Goal: Task Accomplishment & Management: Manage account settings

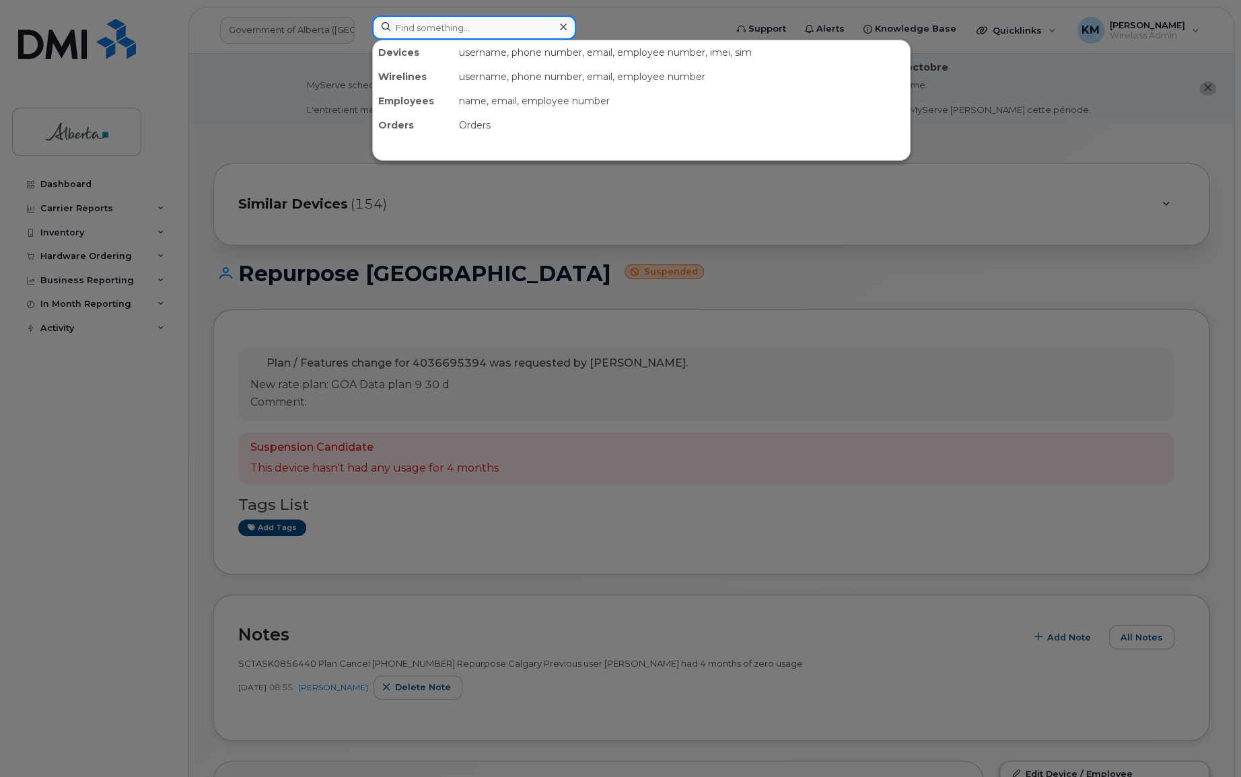
click at [491, 24] on input at bounding box center [474, 27] width 204 height 24
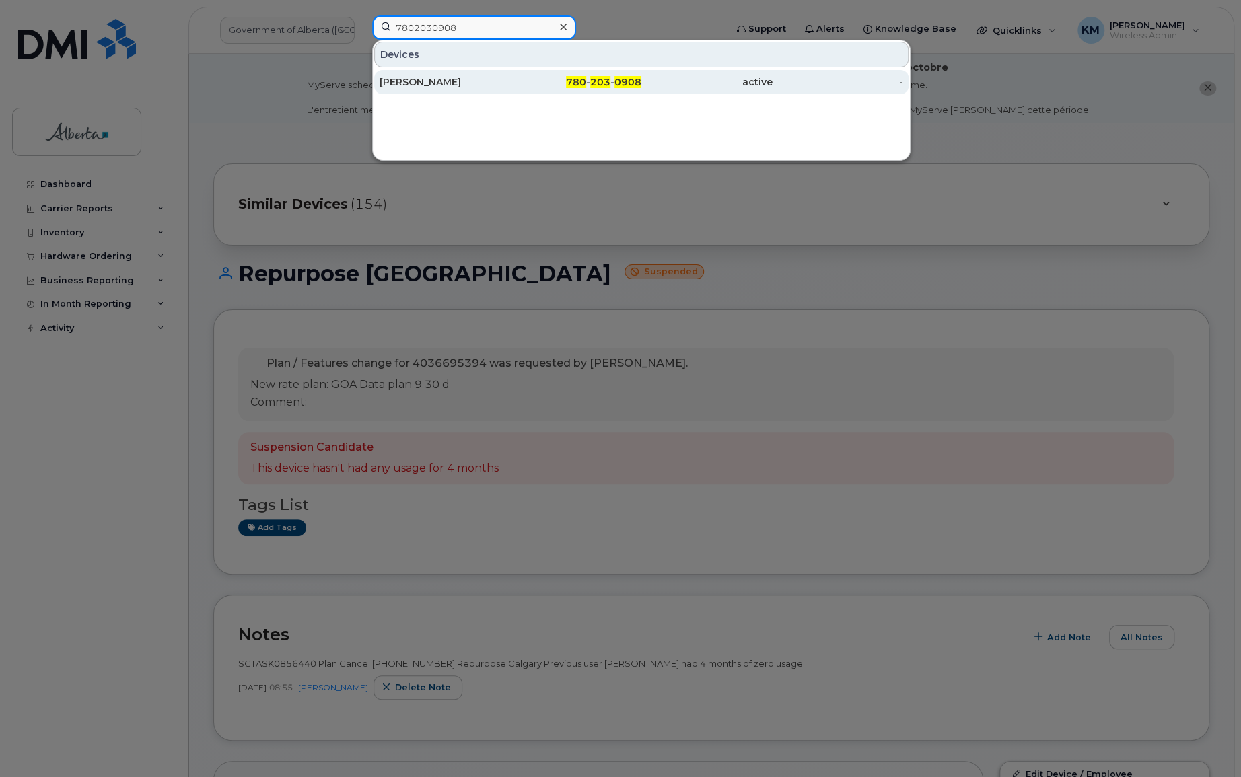
type input "7802030908"
click at [494, 79] on div "[PERSON_NAME]" at bounding box center [445, 81] width 131 height 13
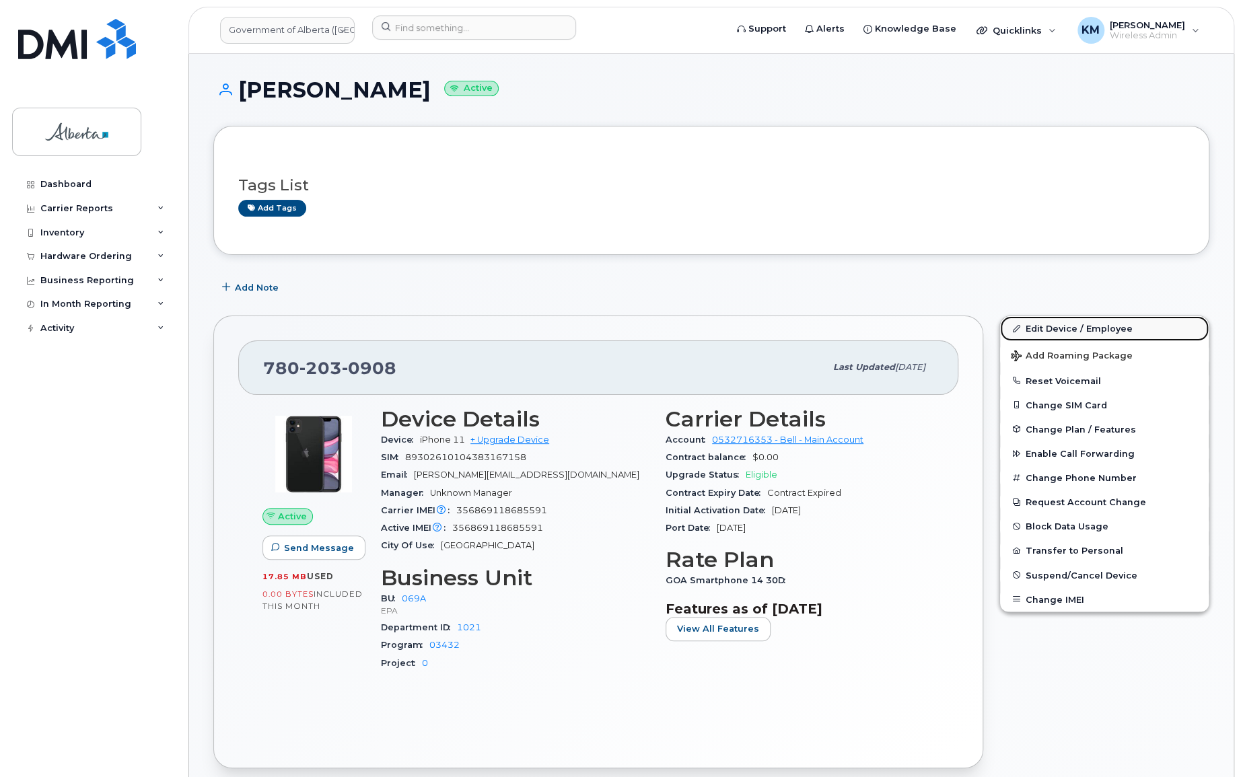
click at [1038, 326] on link "Edit Device / Employee" at bounding box center [1104, 328] width 209 height 24
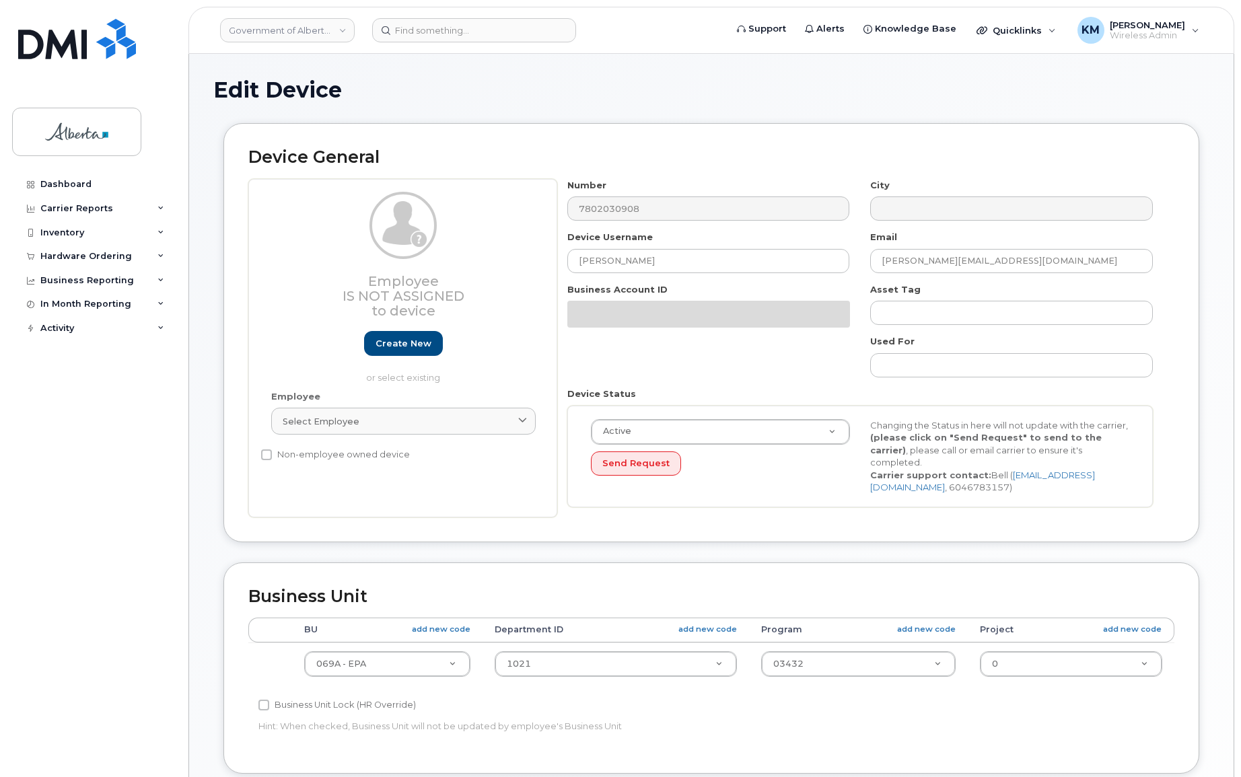
select select "4120331"
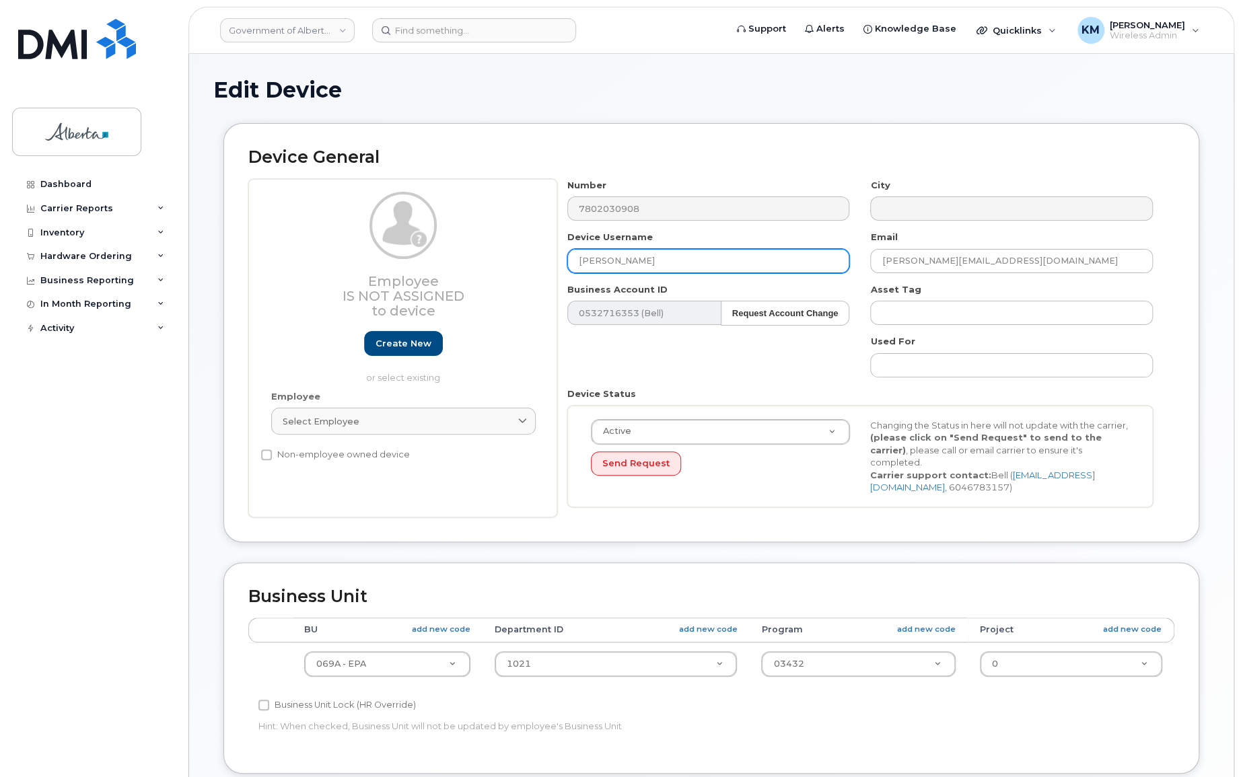
drag, startPoint x: 625, startPoint y: 254, endPoint x: 575, endPoint y: 254, distance: 50.5
click at [575, 254] on input "[PERSON_NAME]" at bounding box center [708, 261] width 283 height 24
paste input "[PERSON_NAME]"
type input "[PERSON_NAME]"
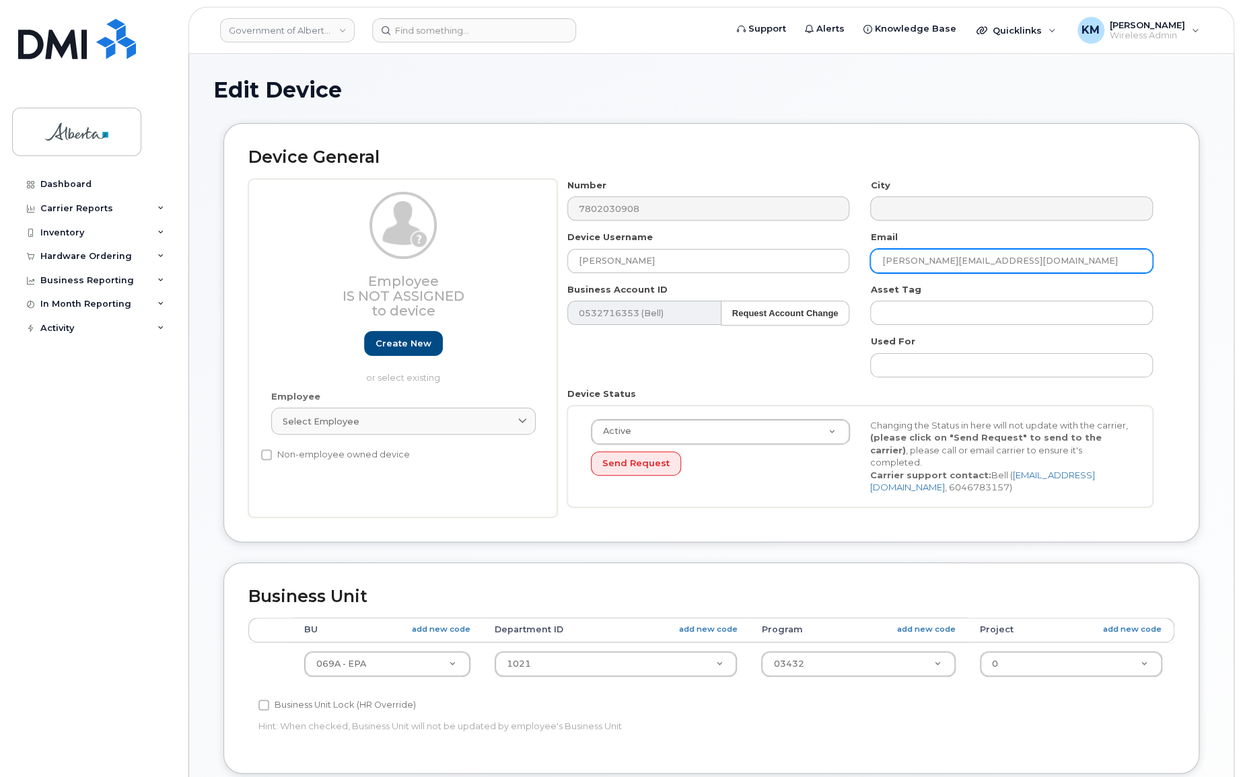
drag, startPoint x: 1051, startPoint y: 260, endPoint x: 853, endPoint y: 267, distance: 198.0
click at [853, 267] on div "Number 7802030908 City Device Username Jenna Jensen Email Deborah.Crominski@gov…" at bounding box center [860, 348] width 606 height 339
paste input "[PERSON_NAME][EMAIL_ADDRESS][PERSON_NAME][DOMAIN_NAME]"
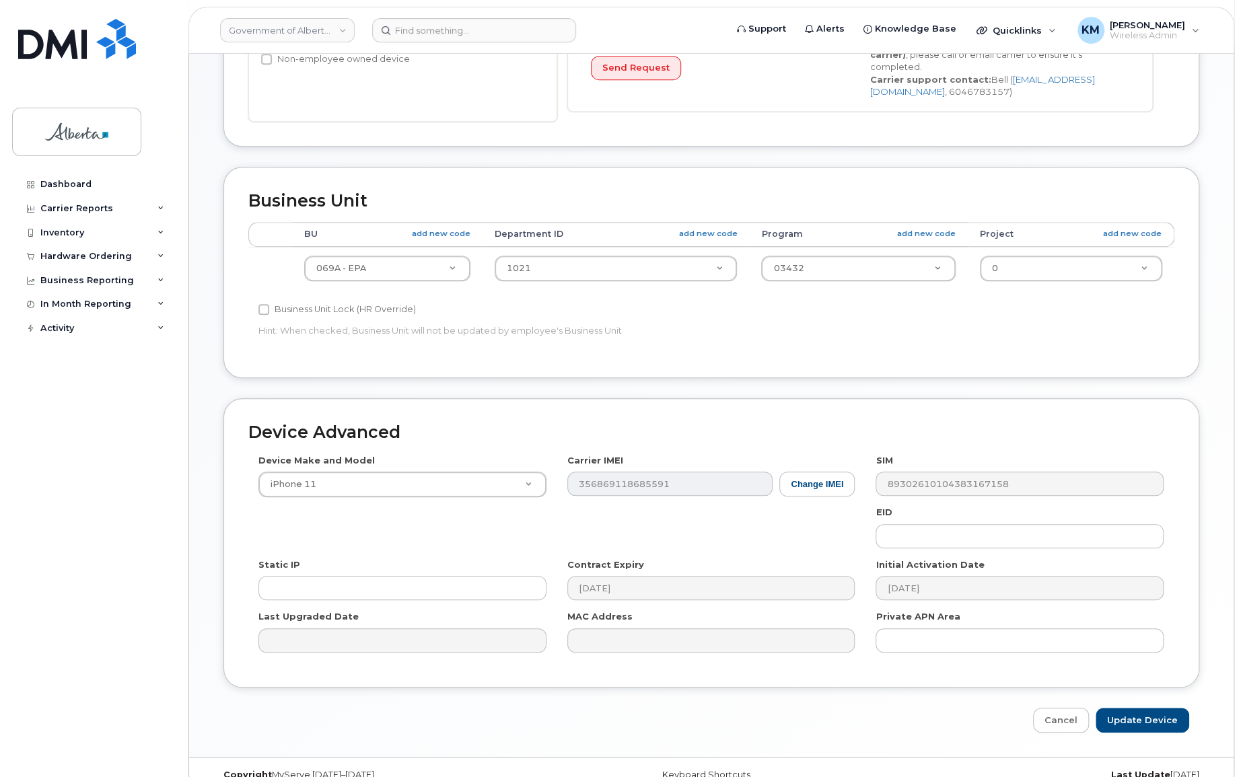
scroll to position [417, 0]
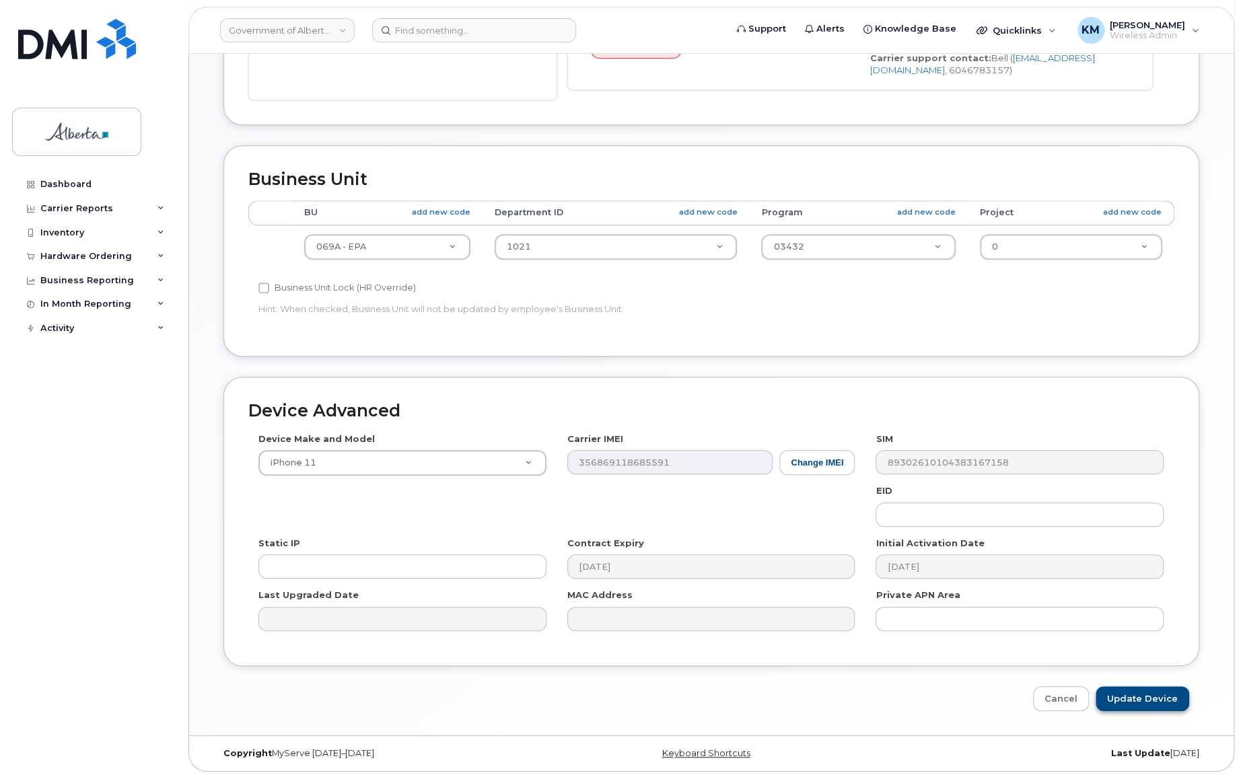
type input "Jenna.Jensen@gov.ab.ca"
click at [1137, 686] on input "Update Device" at bounding box center [1143, 698] width 94 height 25
type input "Saving..."
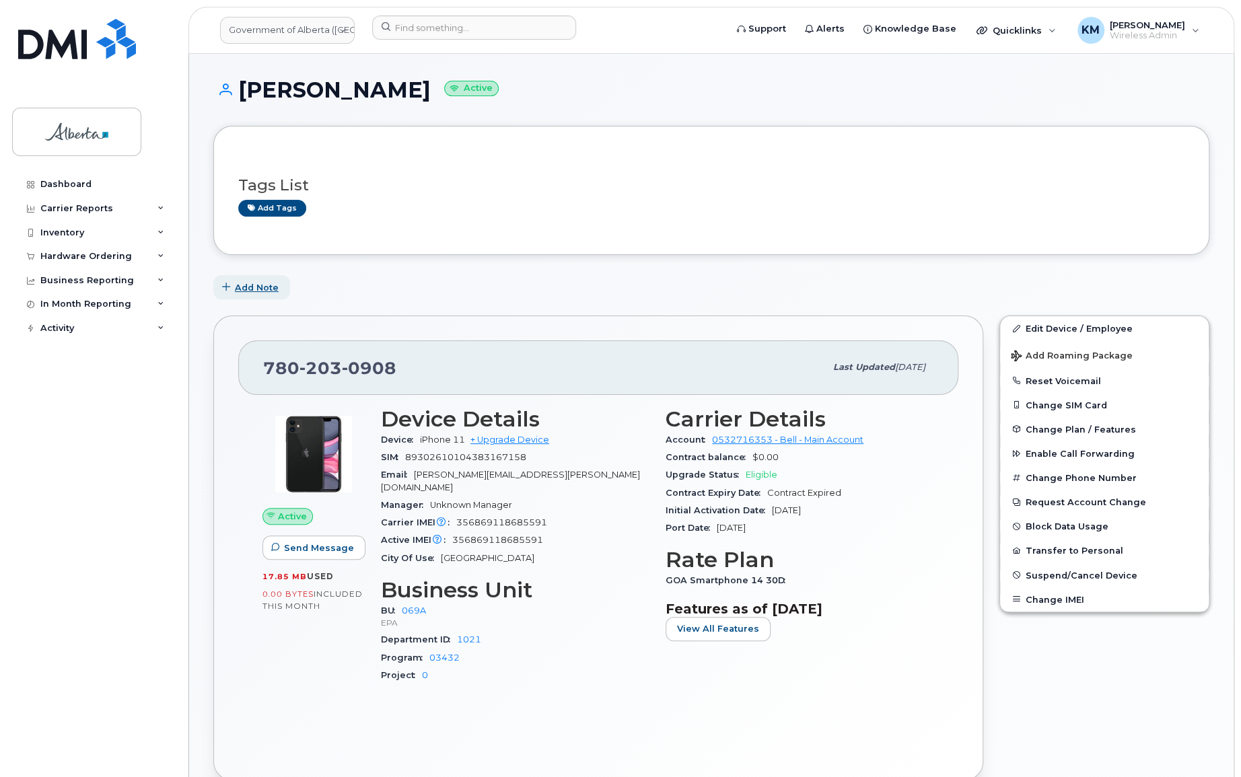
click at [264, 284] on span "Add Note" at bounding box center [257, 287] width 44 height 13
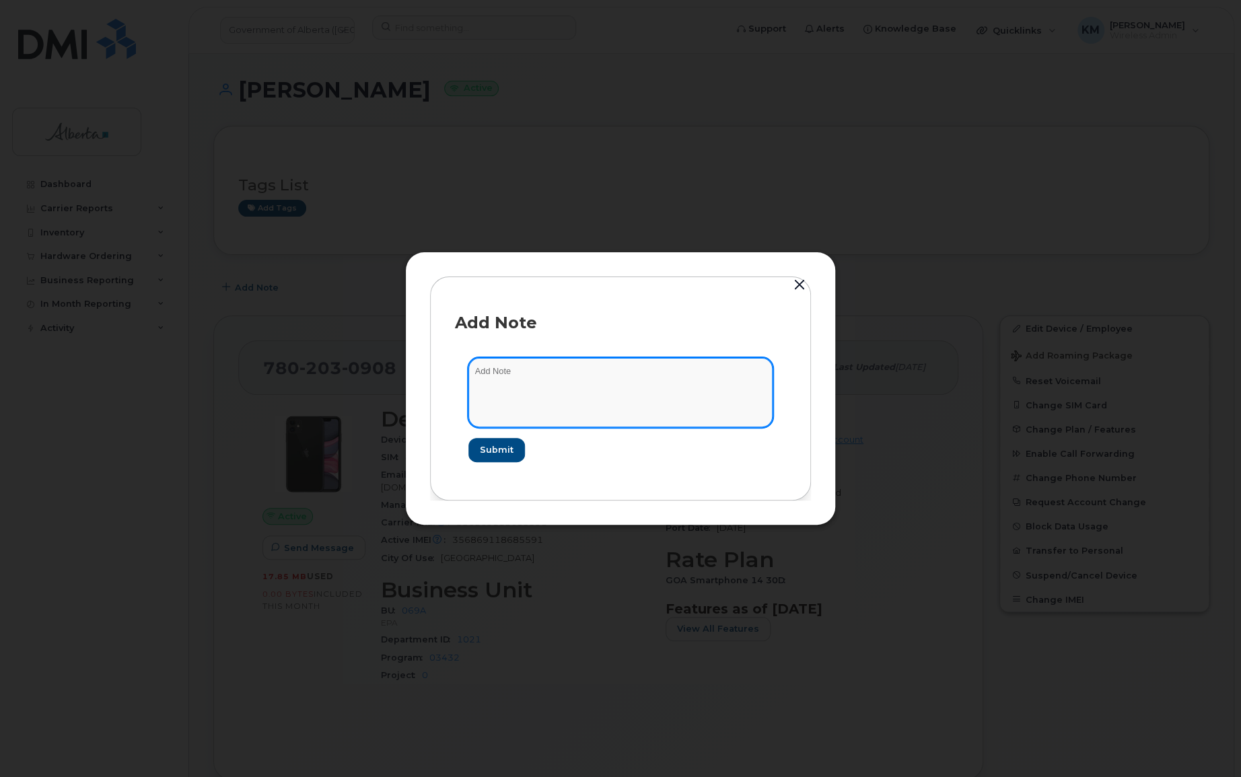
click at [538, 384] on textarea at bounding box center [620, 392] width 304 height 69
click at [577, 363] on textarea "SCTASK0862884" at bounding box center [620, 392] width 304 height 69
paste textarea "Device Plan Reassign - (1)"
type textarea "SCTASK0862884 Device Plan Reassign - (1)"
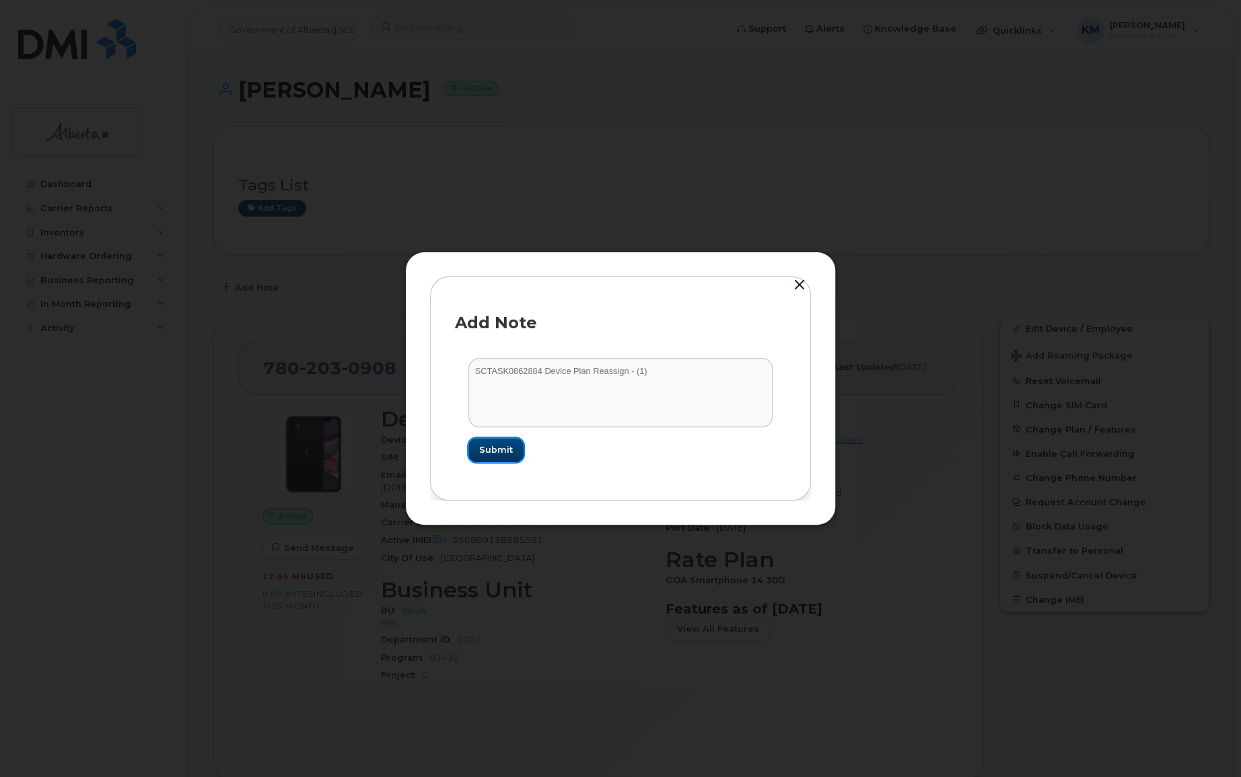
click at [505, 457] on button "Submit" at bounding box center [495, 450] width 55 height 24
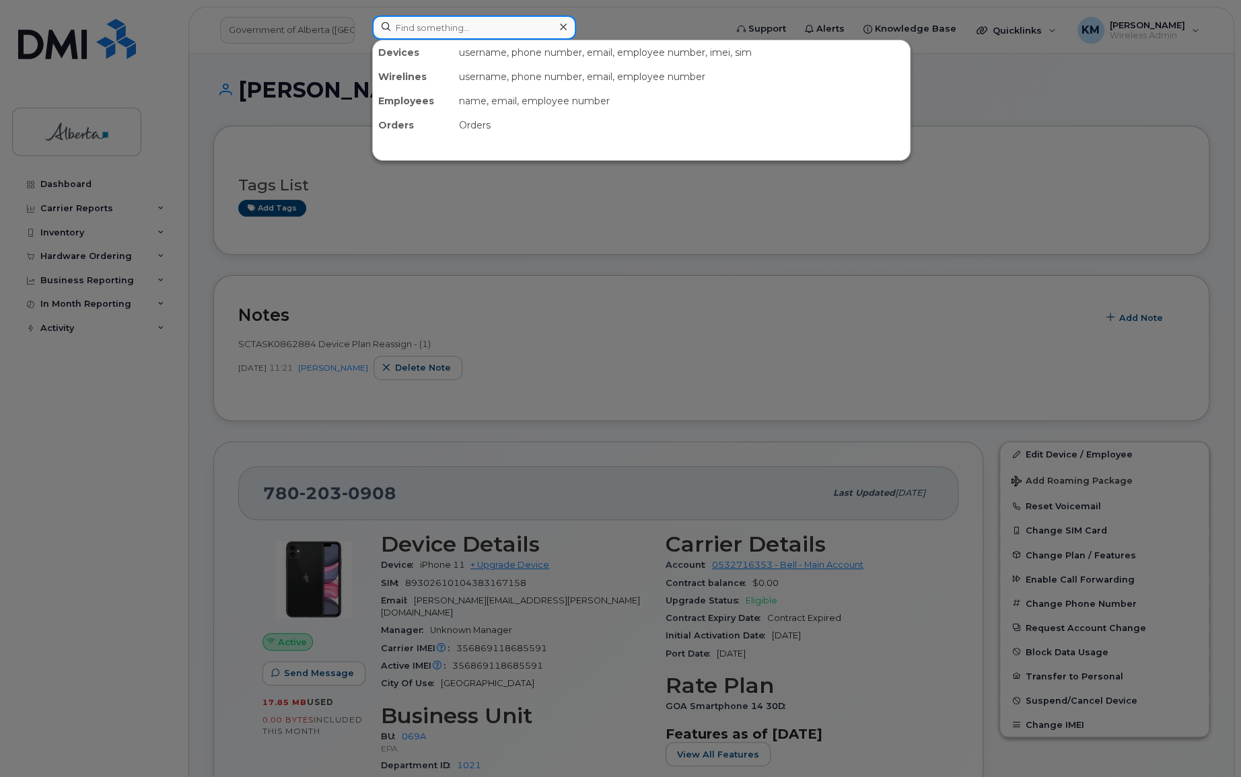
click at [444, 28] on input at bounding box center [474, 27] width 204 height 24
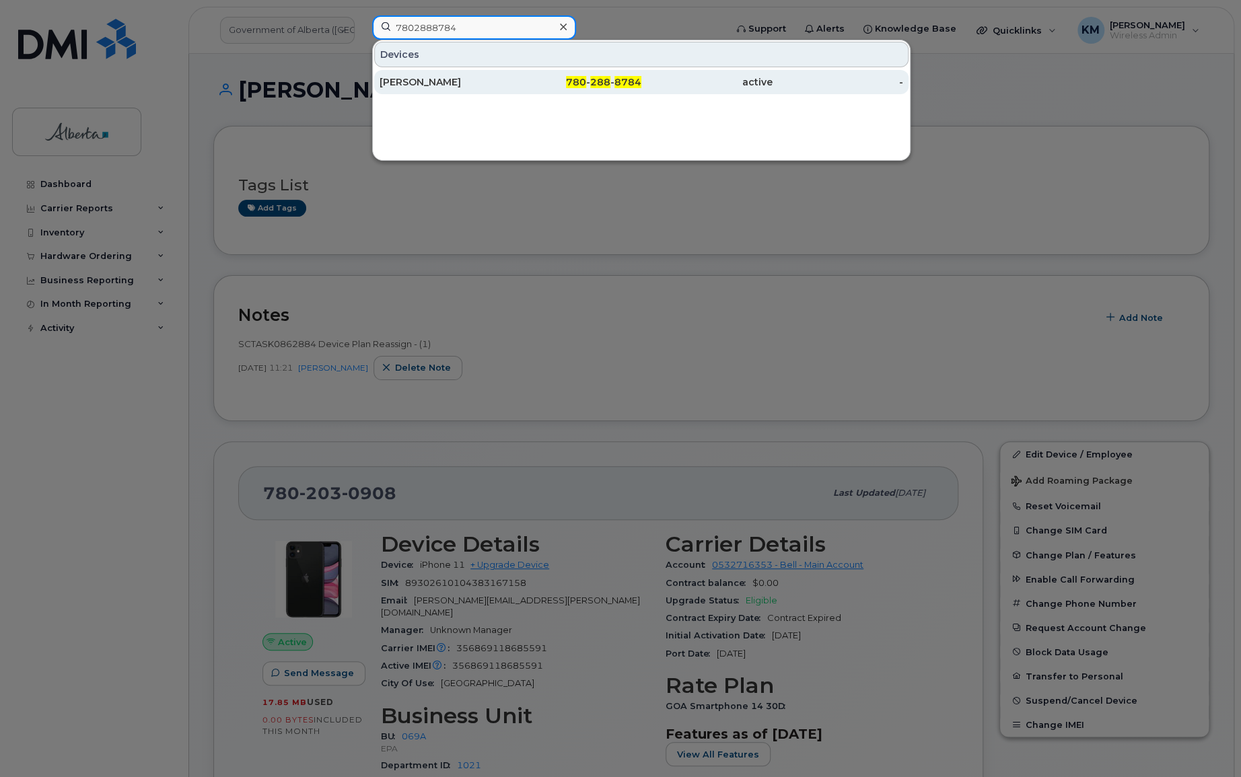
type input "7802888784"
click at [468, 80] on div "Jeremiah Rawling" at bounding box center [445, 81] width 131 height 13
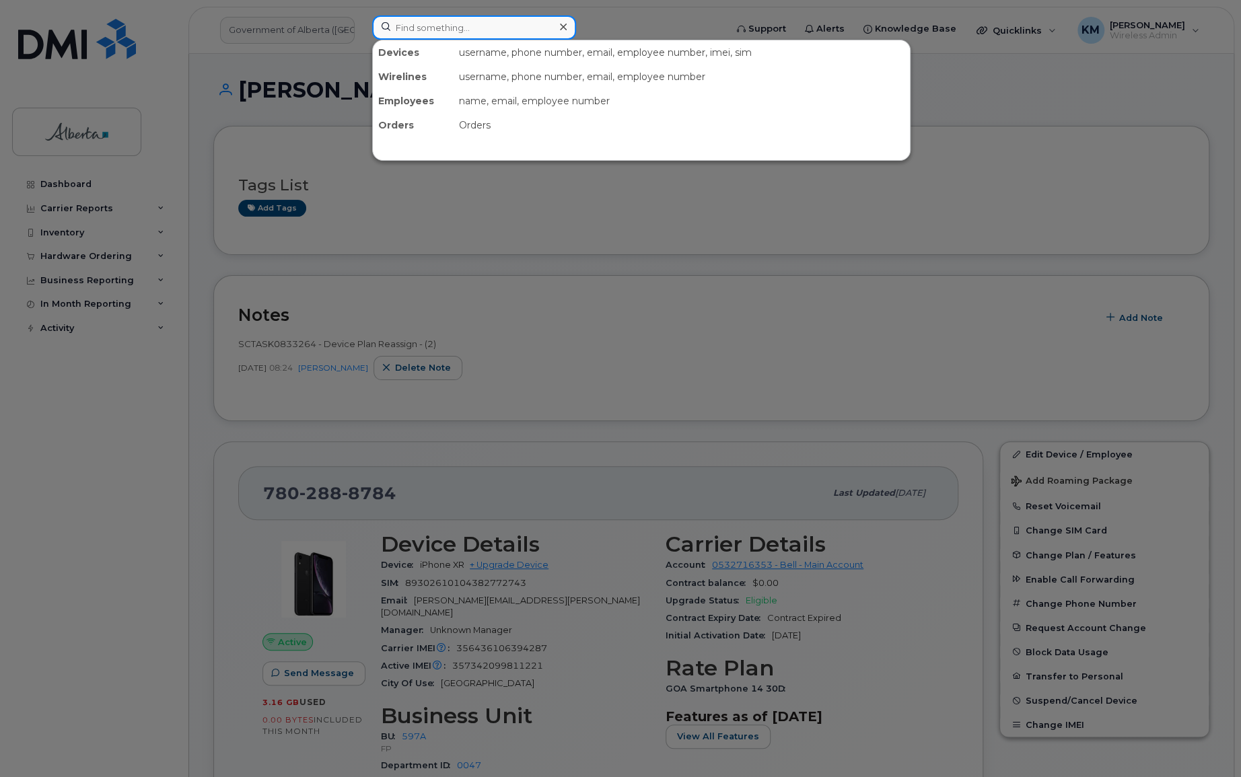
click at [400, 34] on input at bounding box center [474, 27] width 204 height 24
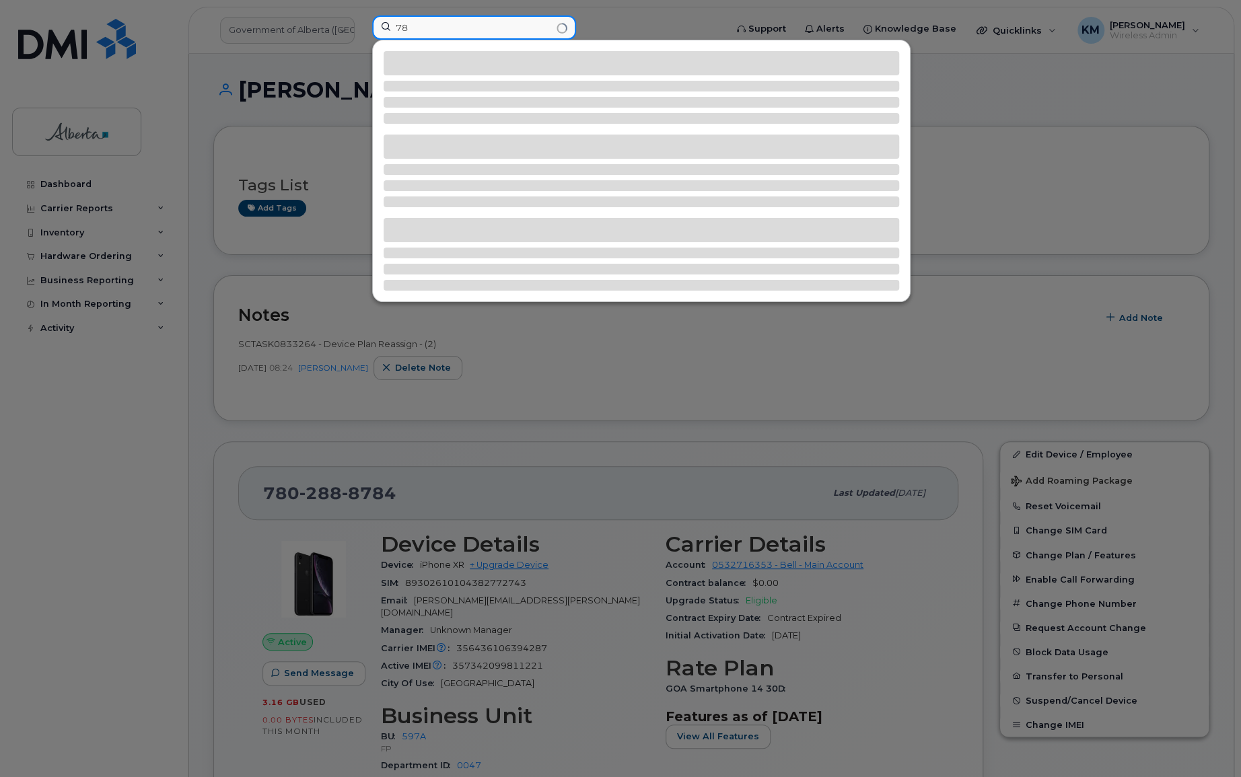
type input "7"
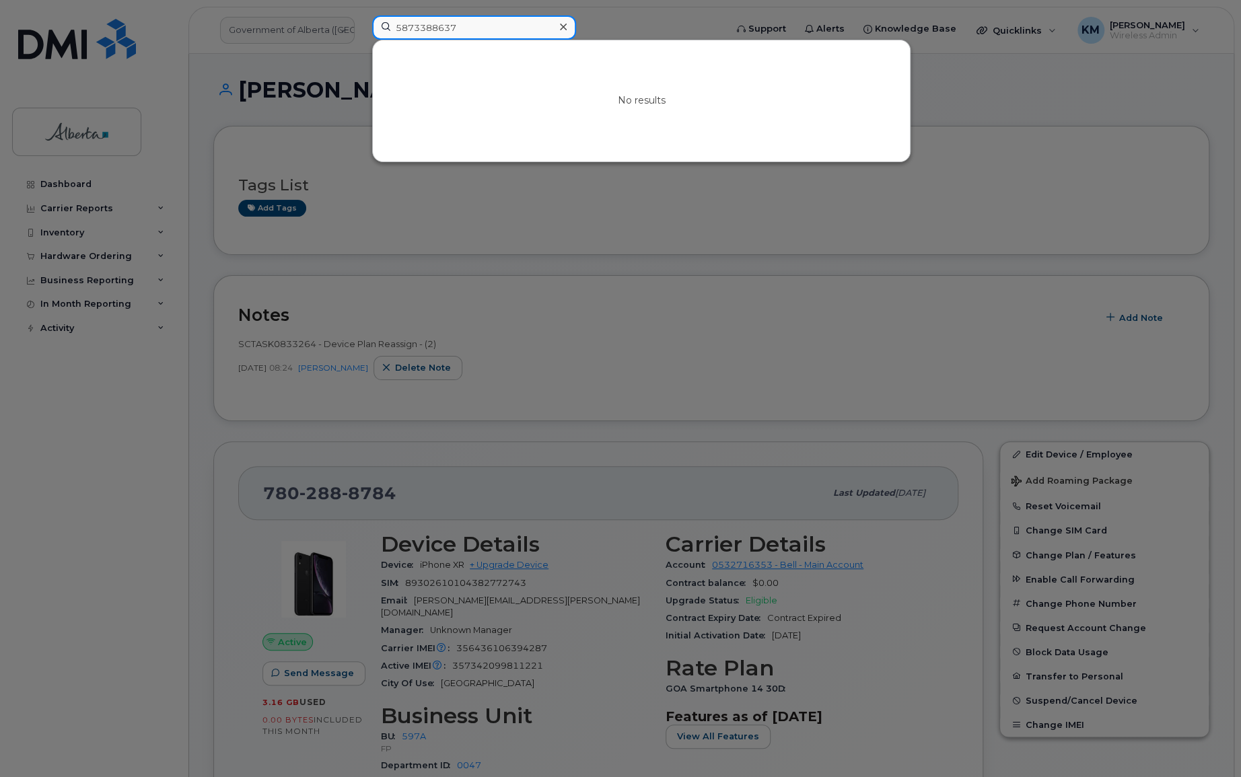
drag, startPoint x: 475, startPoint y: 26, endPoint x: 383, endPoint y: 26, distance: 92.2
click at [383, 26] on input "5873388637" at bounding box center [474, 27] width 204 height 24
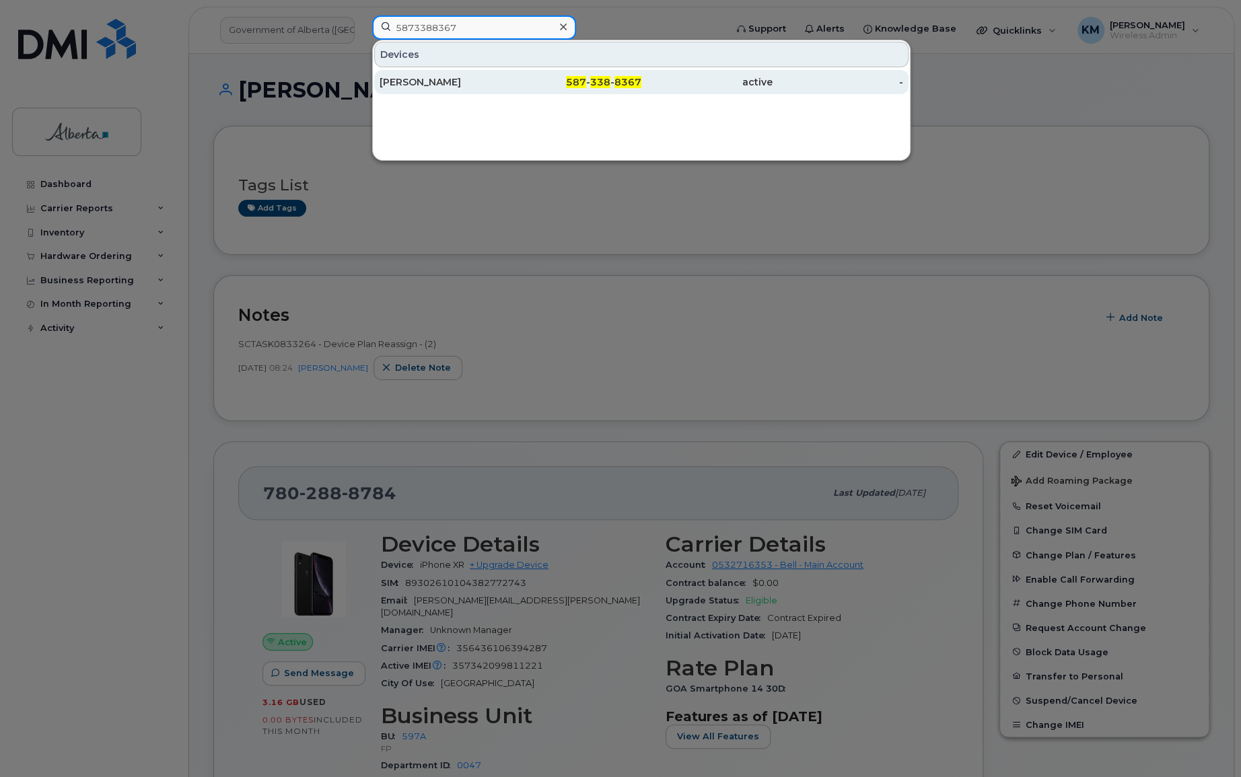
type input "5873388367"
click at [427, 73] on div "[PERSON_NAME]" at bounding box center [445, 82] width 131 height 24
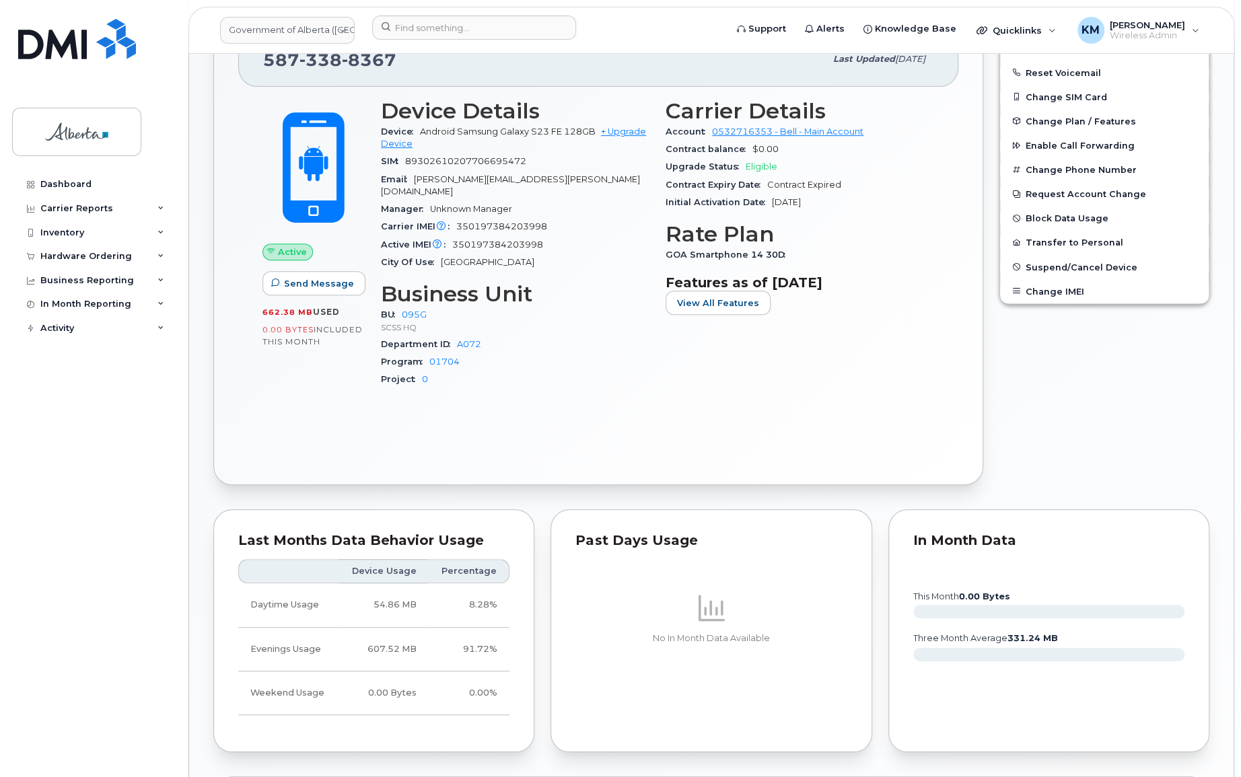
scroll to position [489, 0]
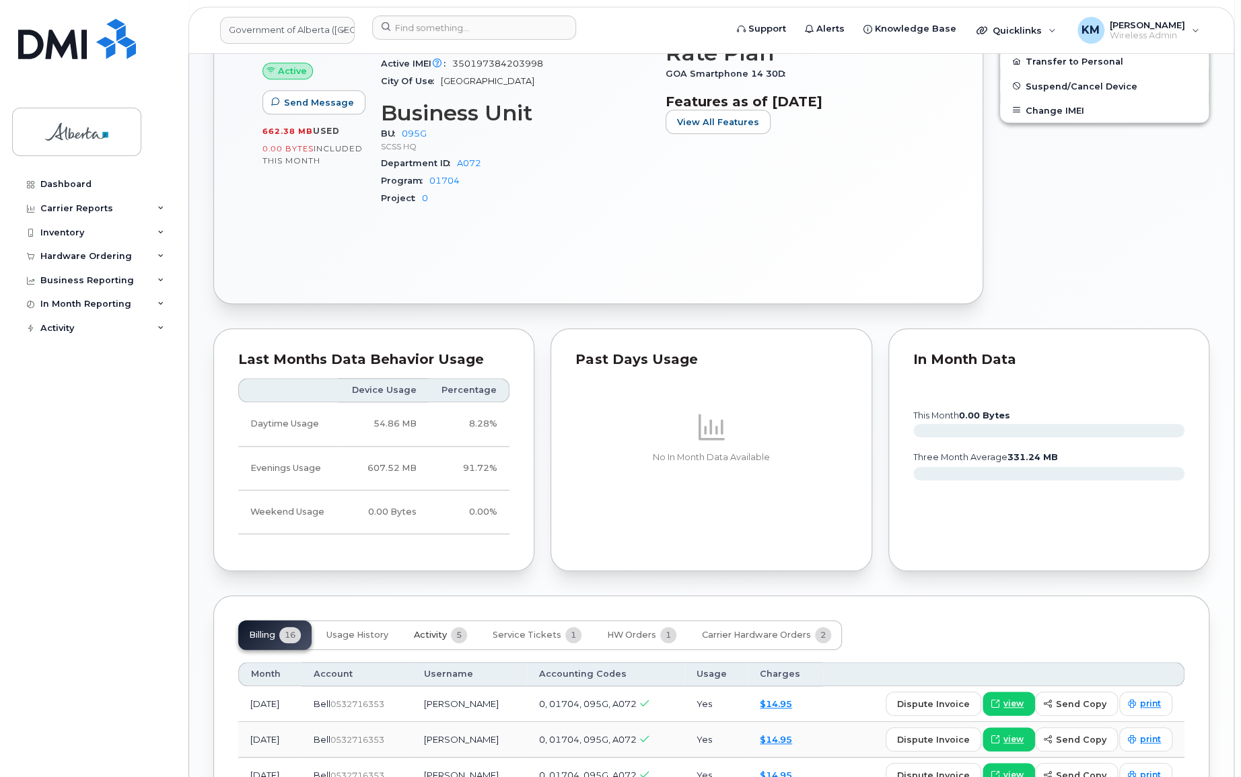
click at [413, 620] on button "Activity 5" at bounding box center [440, 635] width 75 height 30
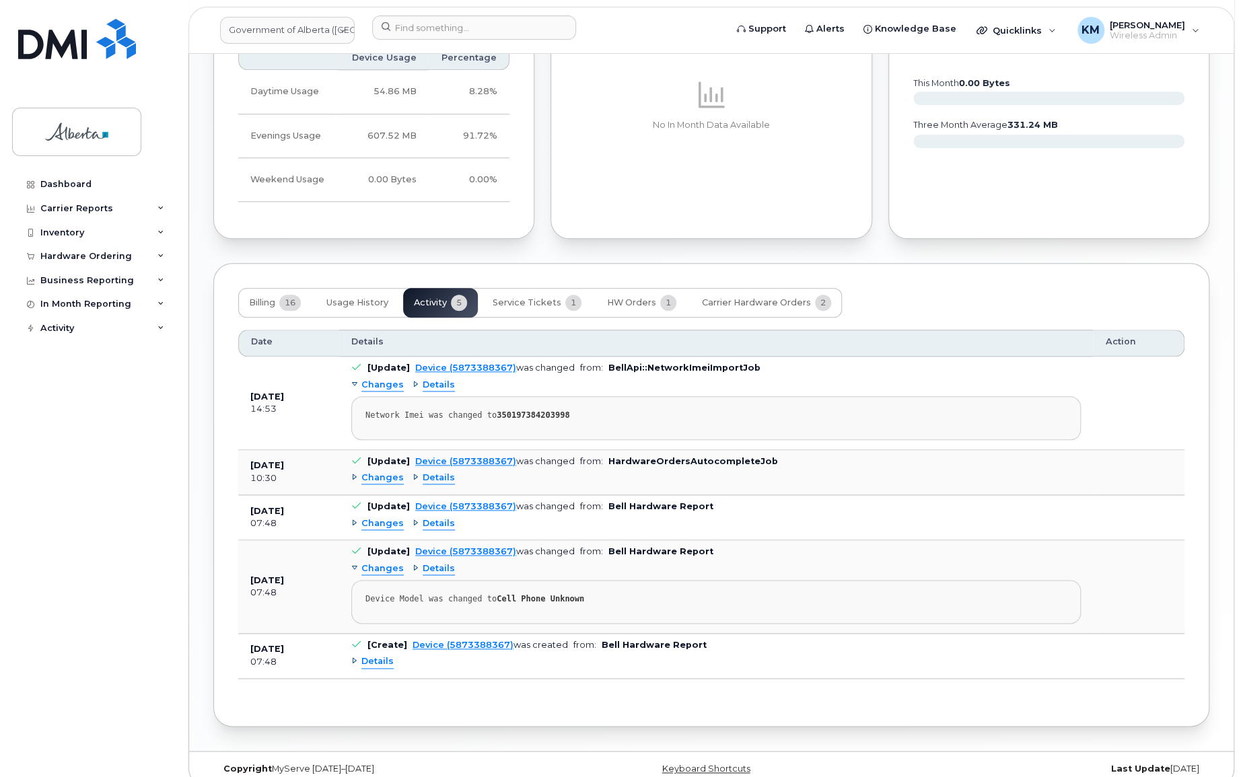
scroll to position [824, 0]
click at [362, 295] on span "Usage History" at bounding box center [357, 300] width 62 height 11
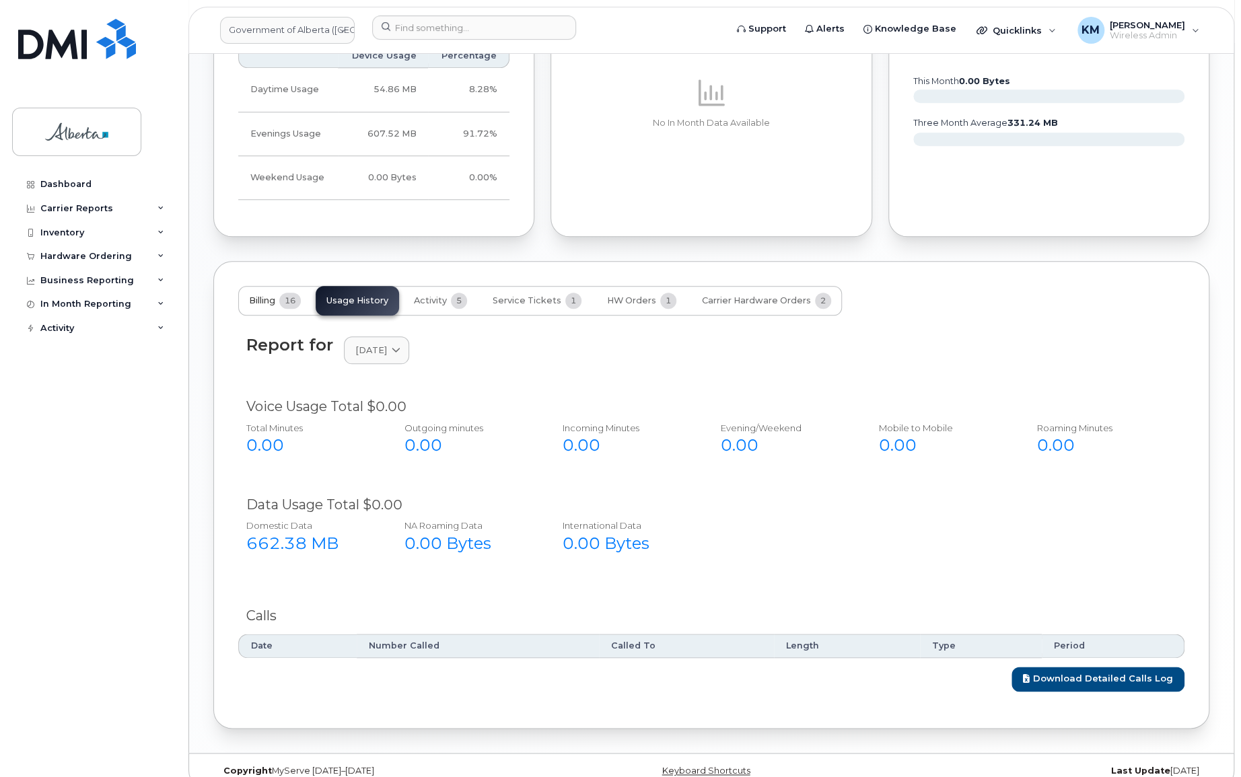
click at [278, 286] on button "Billing 16" at bounding box center [274, 301] width 73 height 30
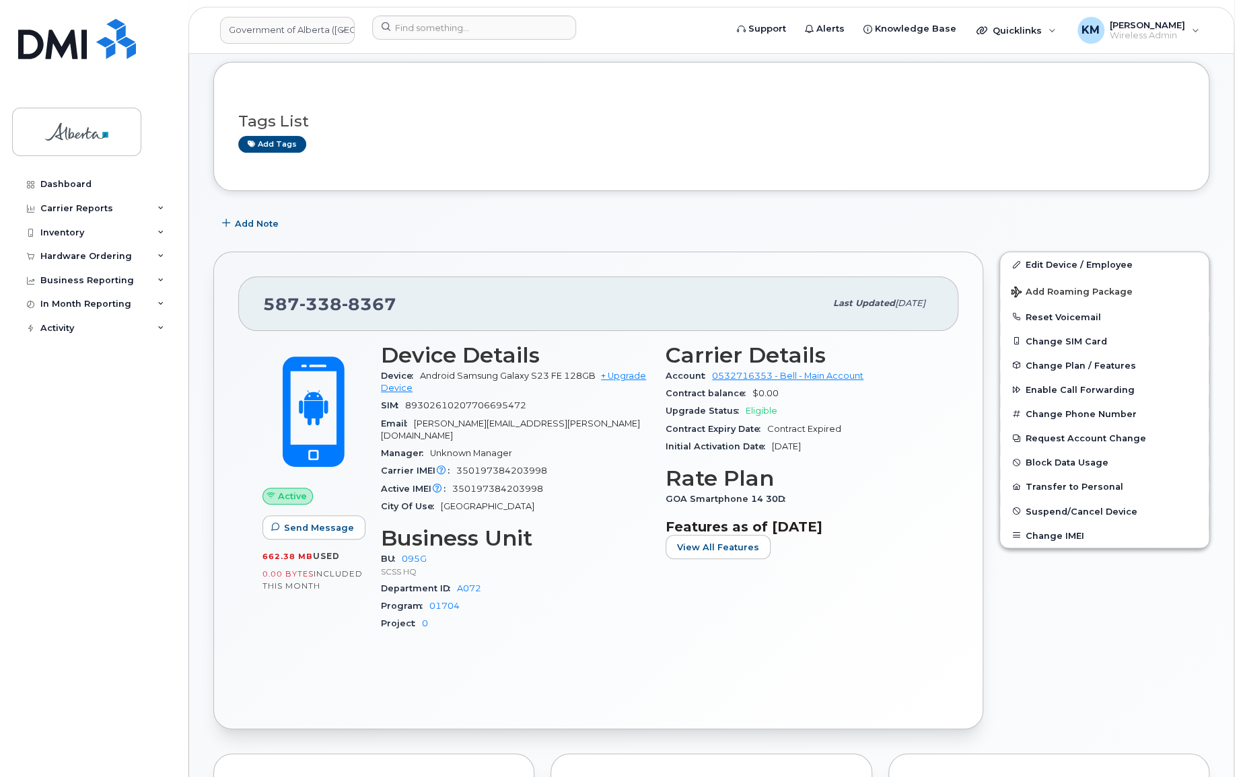
scroll to position [0, 0]
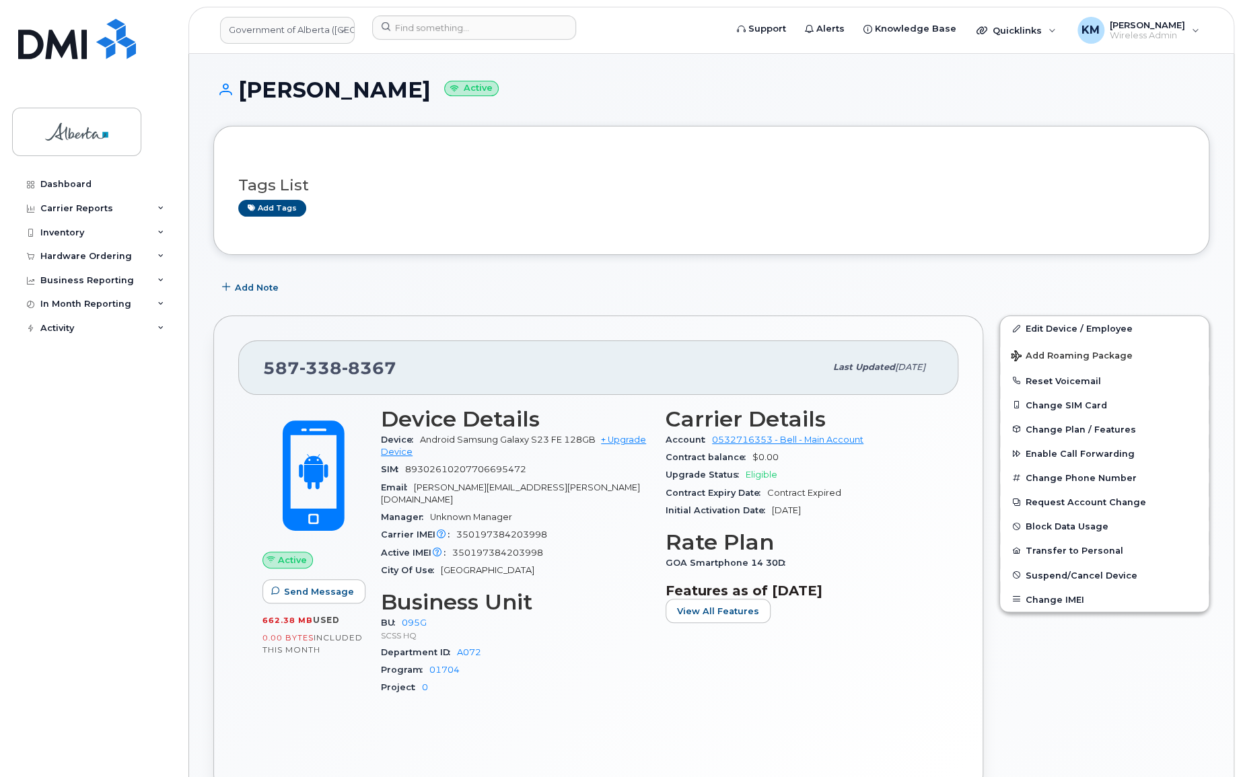
drag, startPoint x: 446, startPoint y: 93, endPoint x: 240, endPoint y: 85, distance: 206.1
click at [240, 85] on h1 "[PERSON_NAME] Active" at bounding box center [711, 90] width 996 height 24
copy h1 "[PERSON_NAME]"
click at [1085, 323] on link "Edit Device / Employee" at bounding box center [1104, 328] width 209 height 24
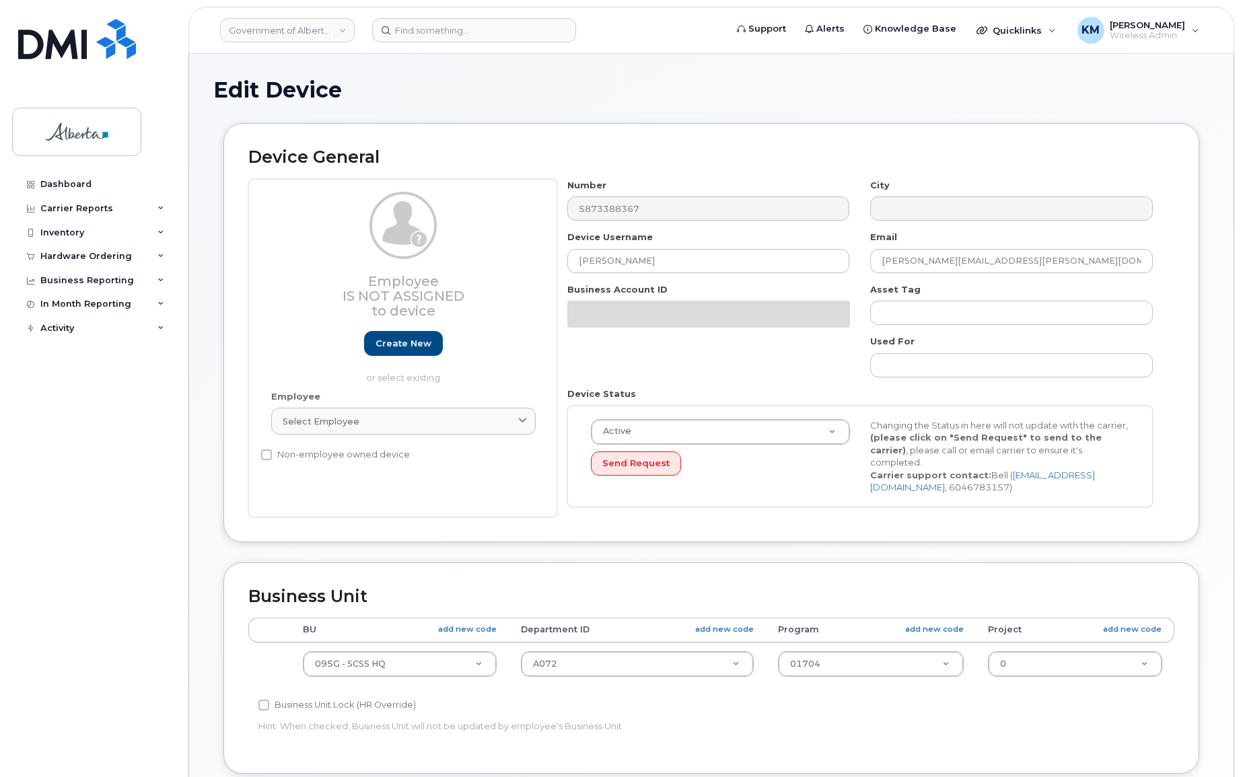
select select "4120333"
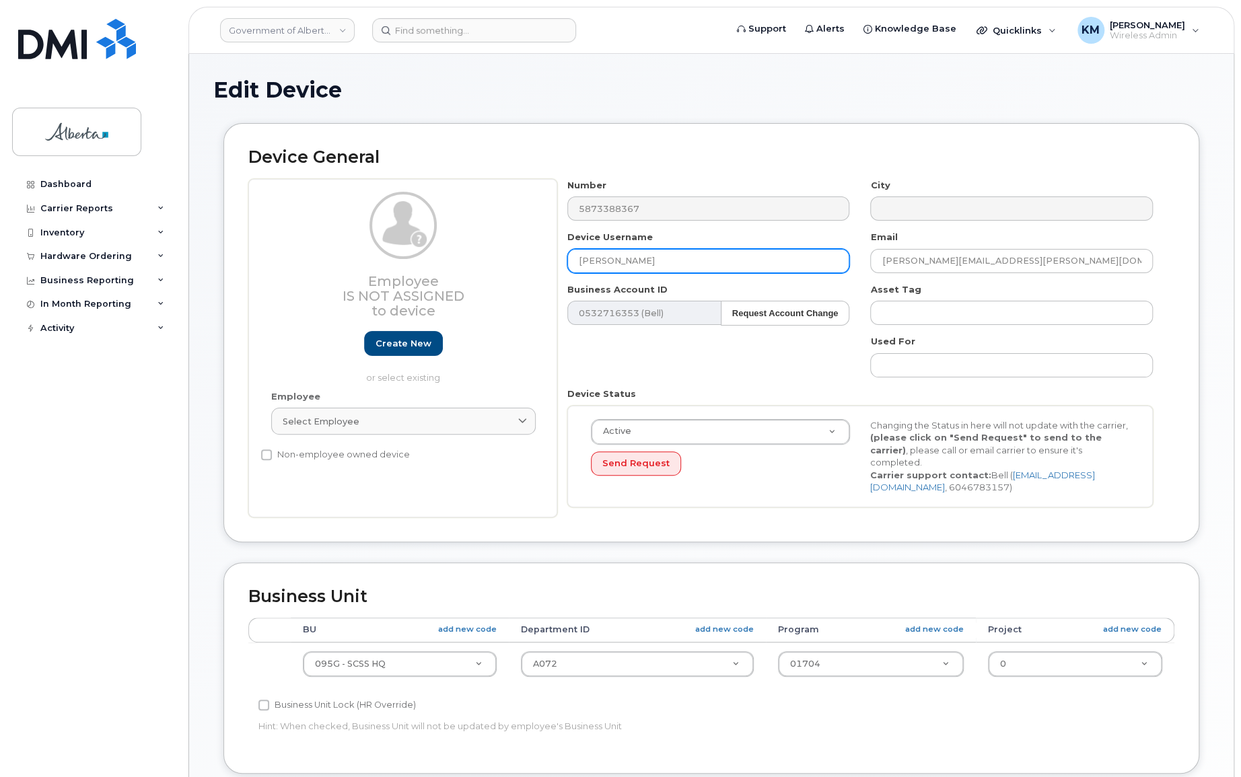
drag, startPoint x: 666, startPoint y: 267, endPoint x: 451, endPoint y: 264, distance: 215.4
click at [451, 264] on div "Employee Is not assigned to device Create new or select existing Employee Selec…" at bounding box center [711, 348] width 926 height 339
click at [588, 261] on input "text" at bounding box center [708, 261] width 283 height 24
paste input "Nikky Aderinto"
type input "Nikky Aderinto"
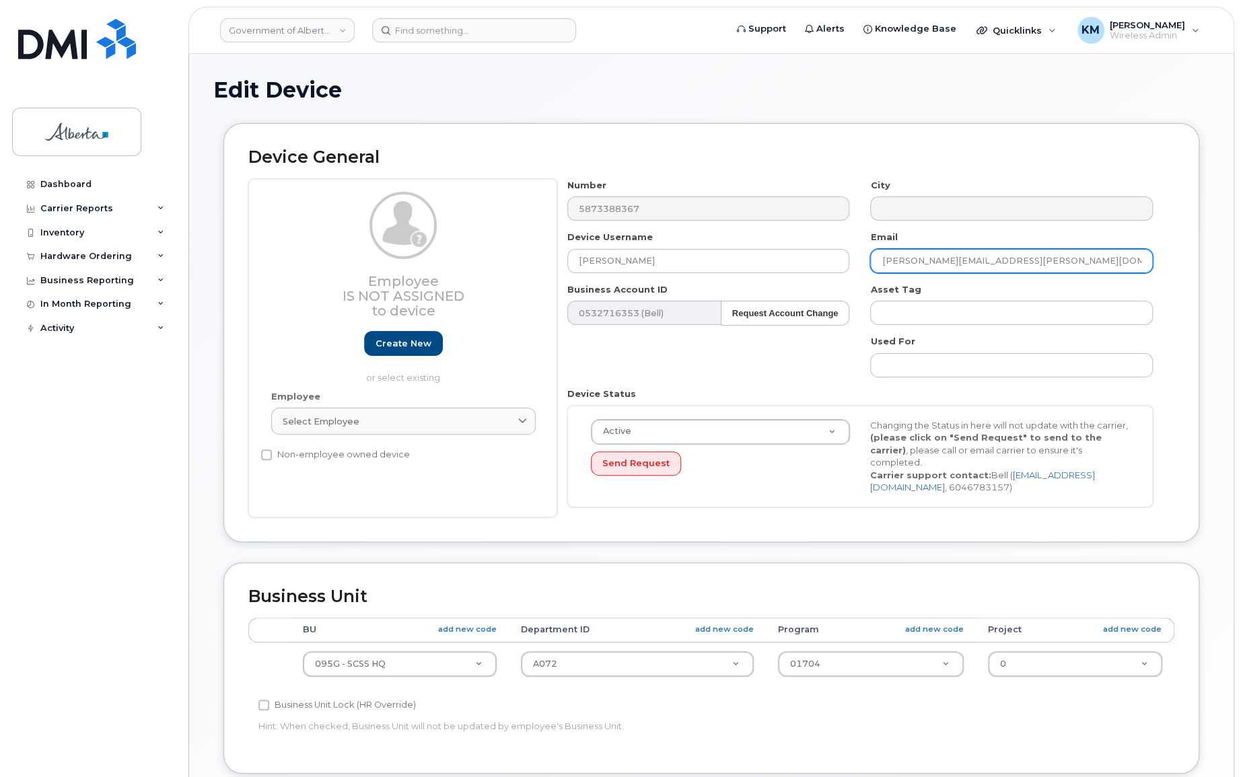
drag, startPoint x: 1016, startPoint y: 254, endPoint x: 906, endPoint y: 258, distance: 110.4
click at [878, 256] on input "annmarie.william@gov.ab.ca" at bounding box center [1011, 261] width 283 height 24
paste input "Nikky.Aderinto"
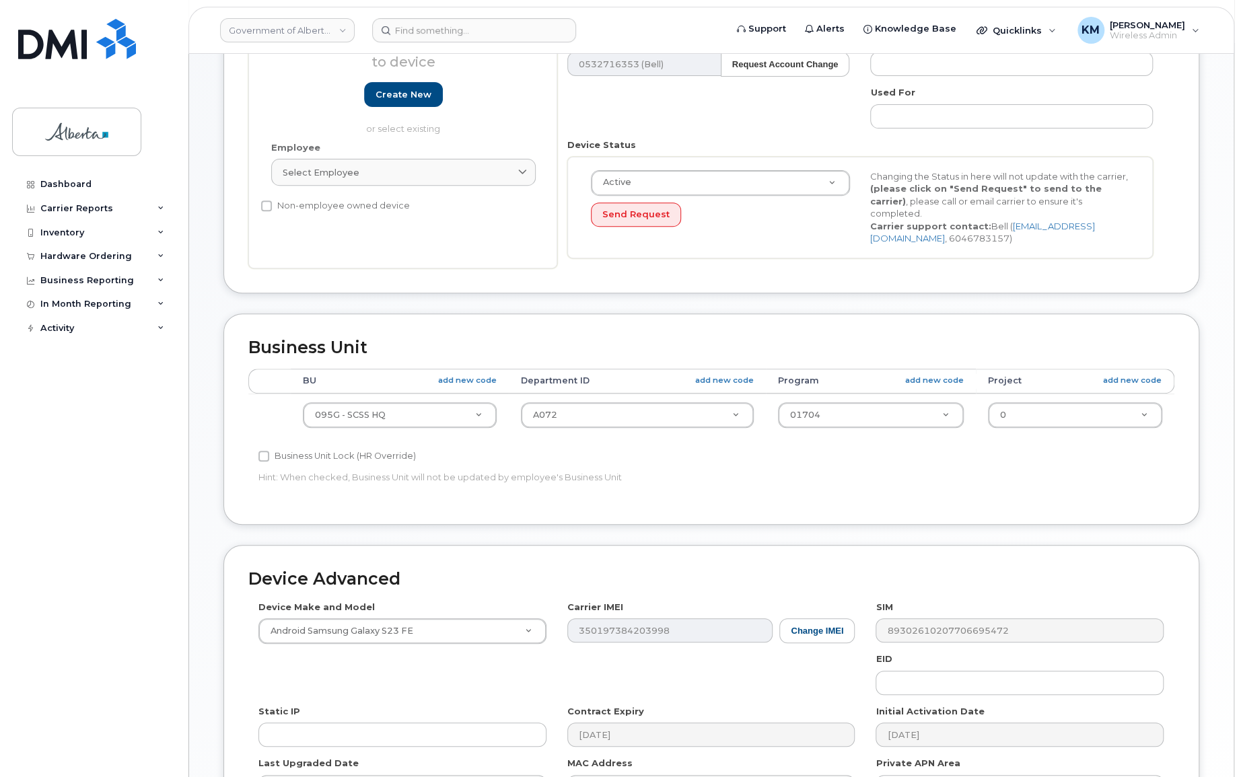
scroll to position [417, 0]
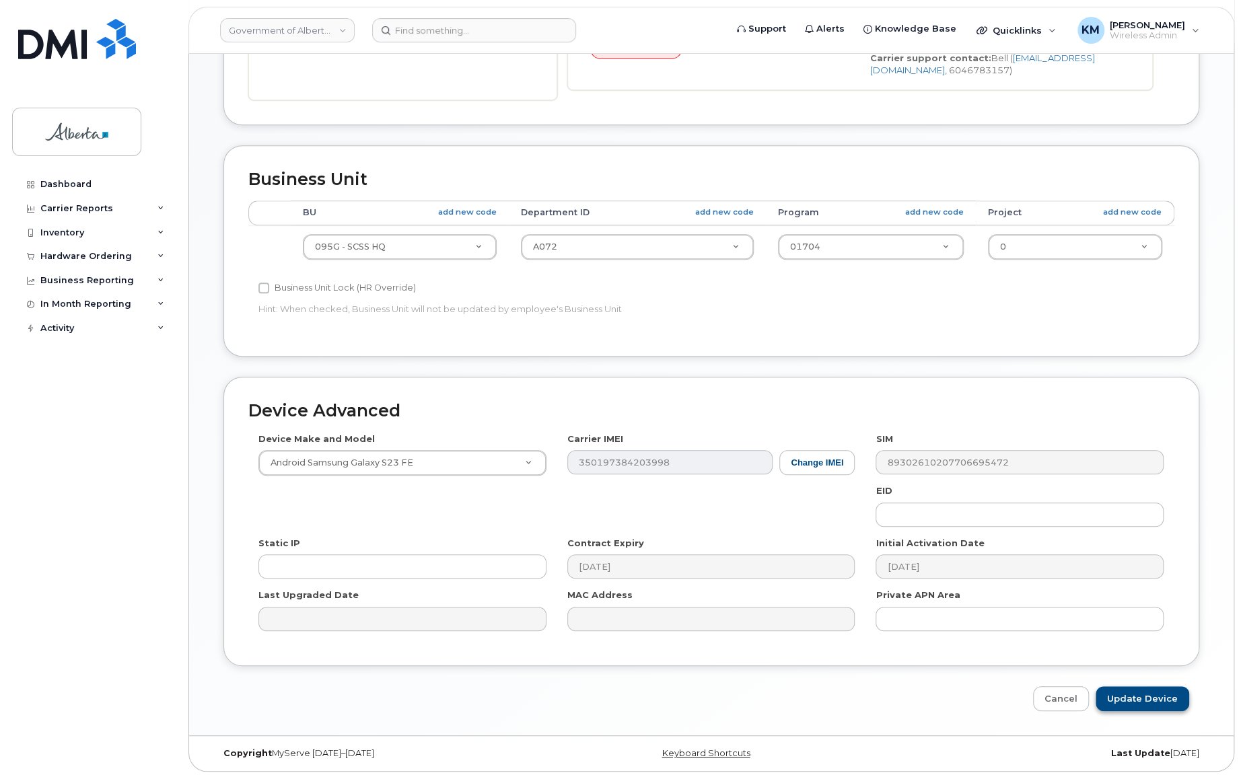
type input "Nikky.Aderinto@gov.ab.ca"
click at [1135, 699] on input "Update Device" at bounding box center [1143, 698] width 94 height 25
type input "Saving..."
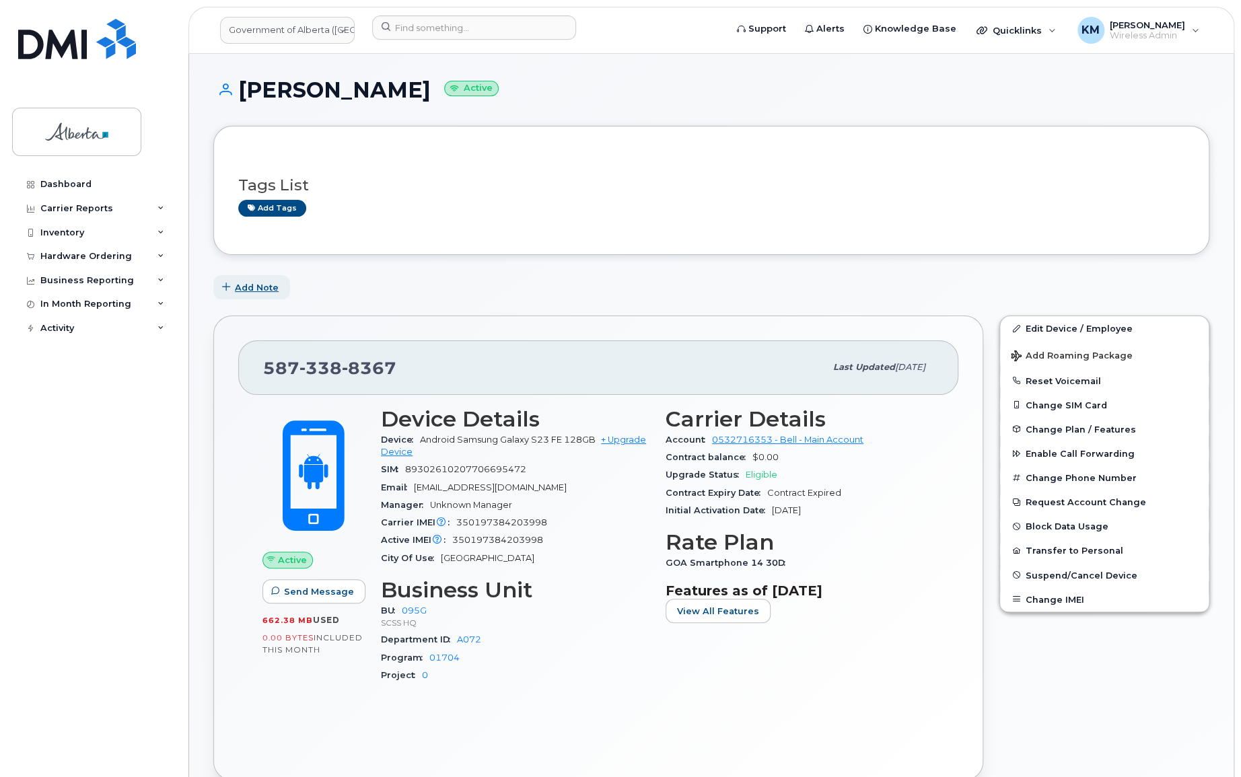
click at [256, 286] on span "Add Note" at bounding box center [257, 287] width 44 height 13
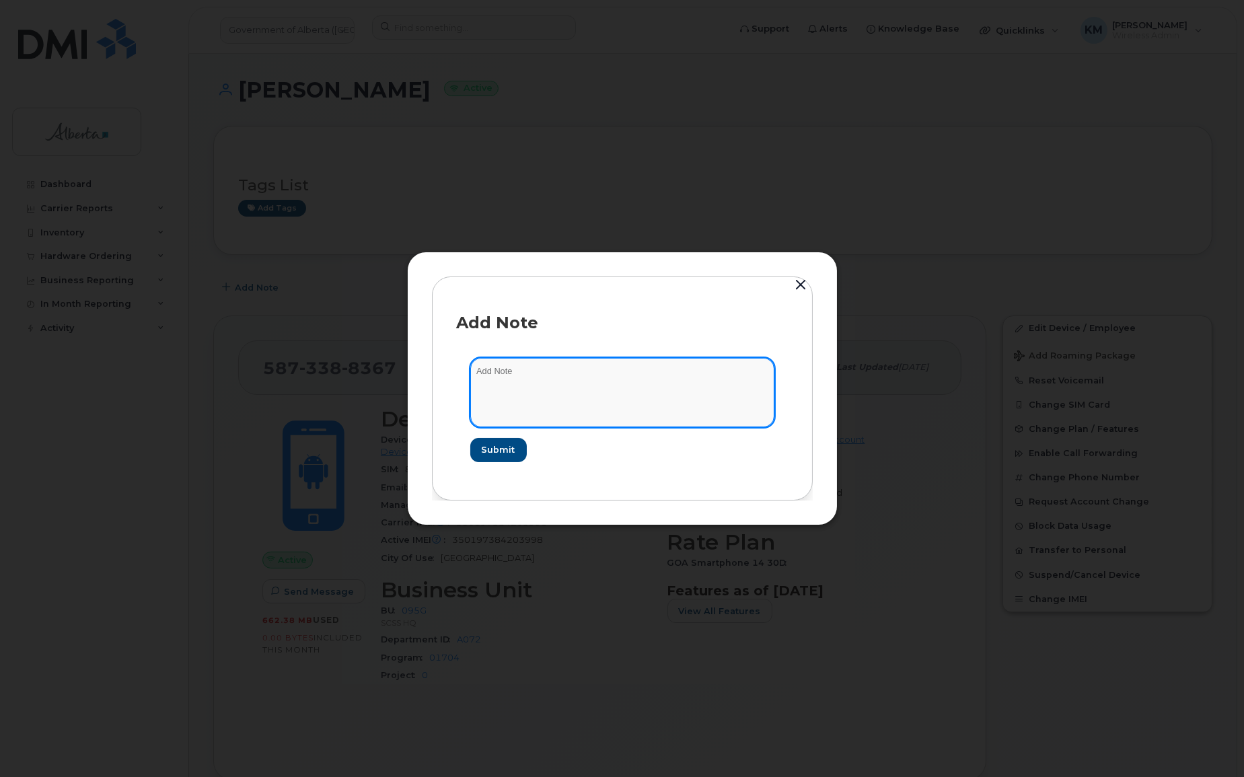
click at [610, 384] on textarea at bounding box center [622, 392] width 304 height 69
click at [586, 371] on textarea "SCTASK0862893 -" at bounding box center [622, 392] width 304 height 69
paste textarea "Device Plan Reassign - (1)"
type textarea "SCTASK0862893 - Device Plan Reassign - (1)"
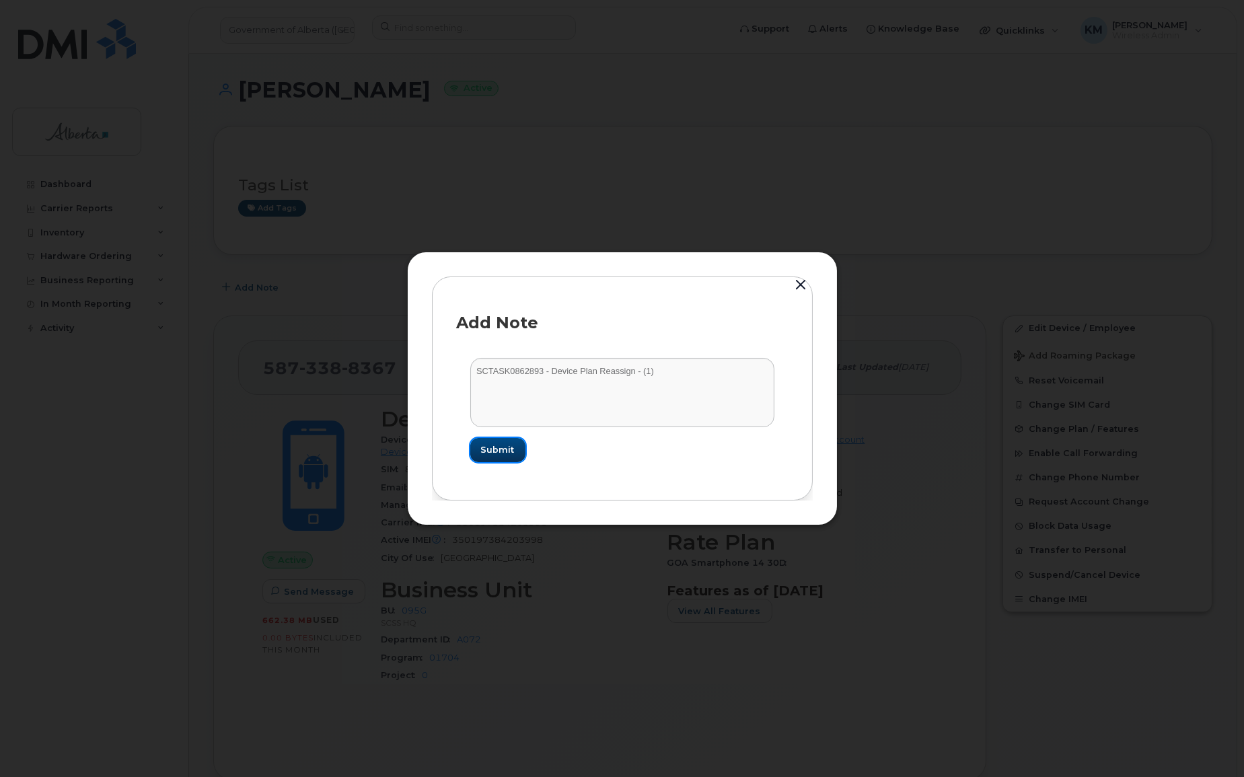
click at [511, 445] on span "Submit" at bounding box center [498, 449] width 34 height 13
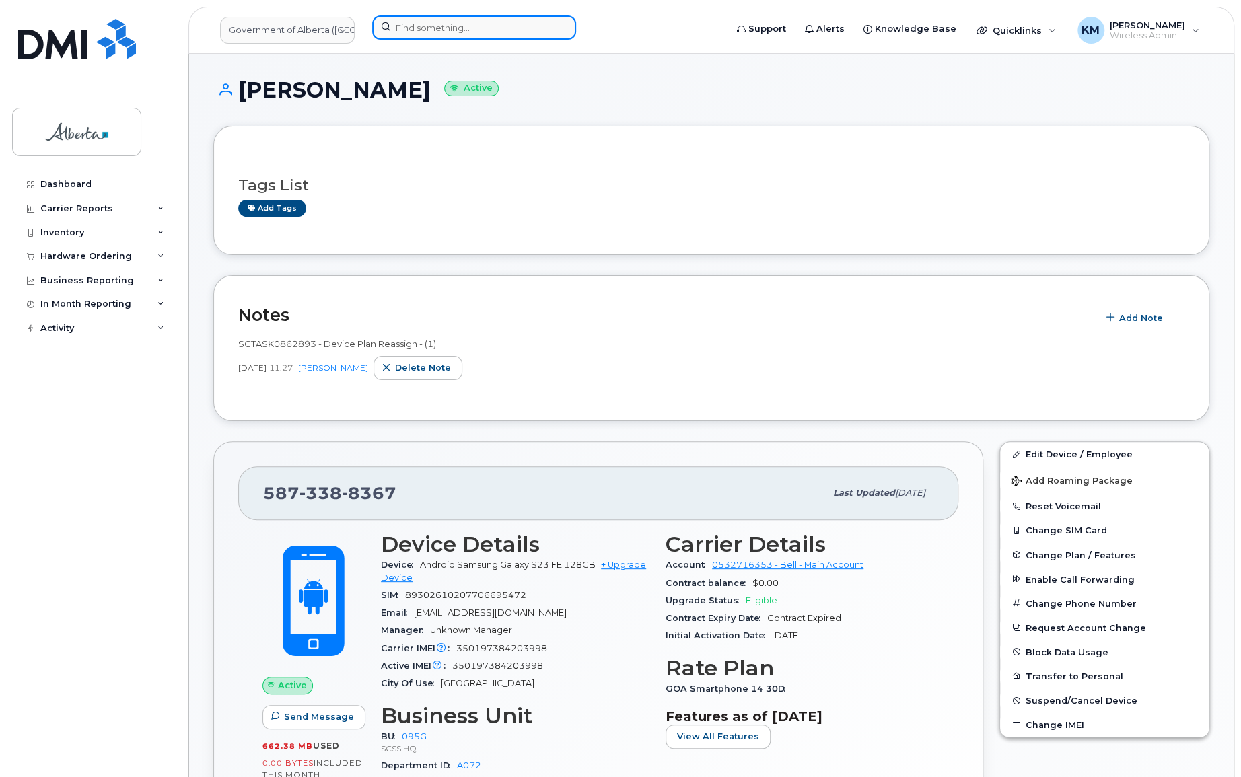
click at [425, 21] on input at bounding box center [474, 27] width 204 height 24
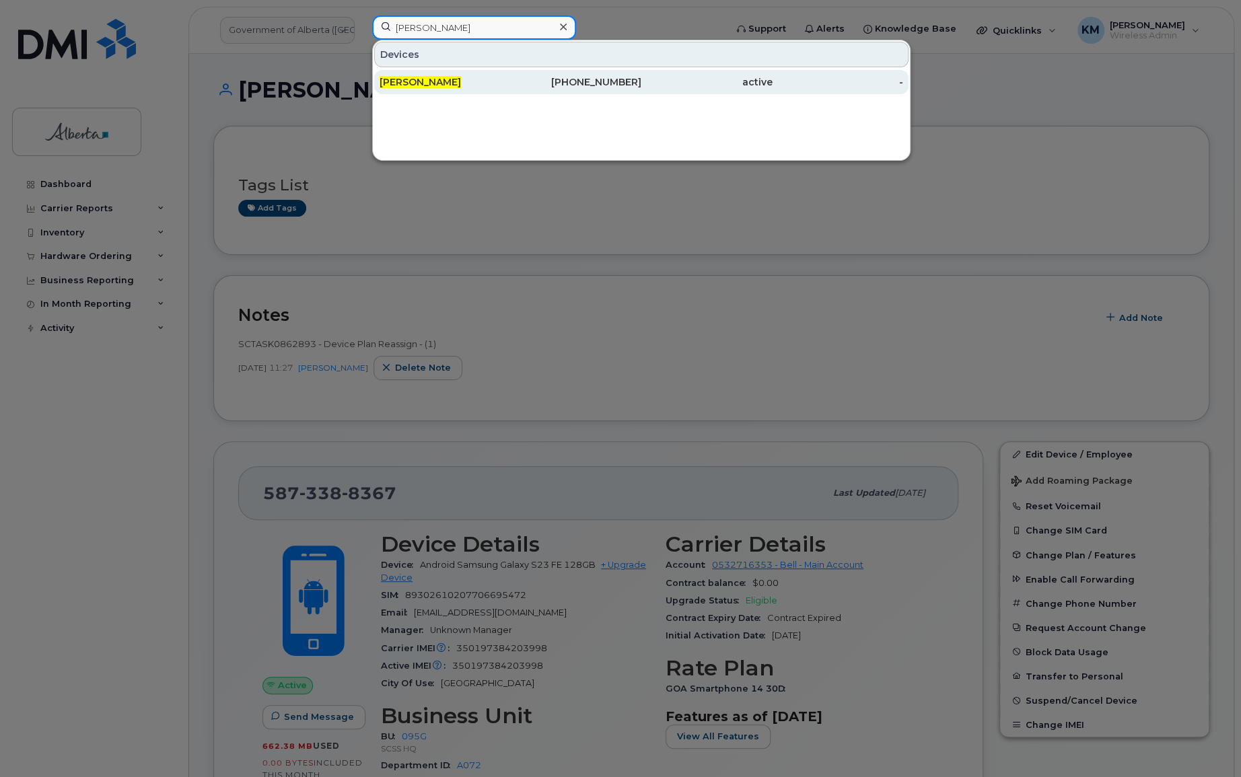
type input "rachel king"
click at [439, 79] on div "[PERSON_NAME]" at bounding box center [445, 81] width 131 height 13
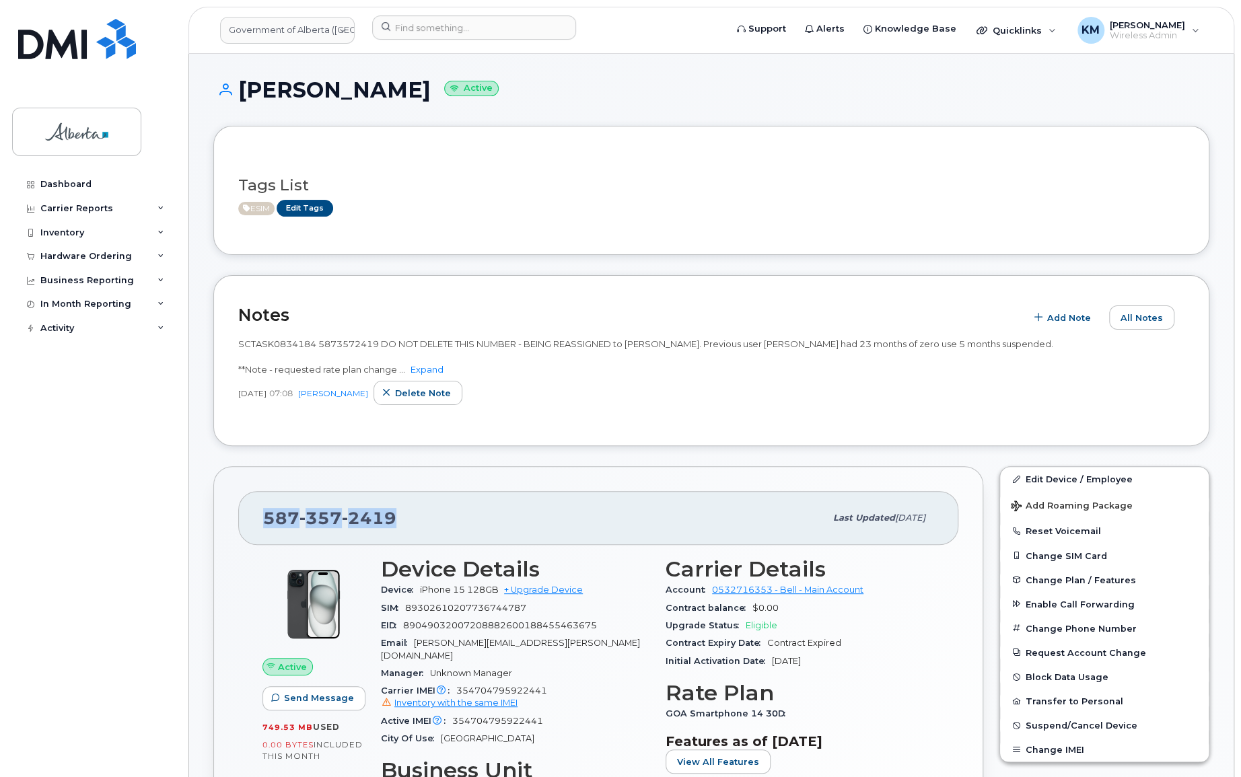
drag, startPoint x: 398, startPoint y: 522, endPoint x: 262, endPoint y: 517, distance: 135.4
click at [263, 517] on div "[PHONE_NUMBER]" at bounding box center [544, 518] width 562 height 28
copy span "[PHONE_NUMBER]"
drag, startPoint x: 367, startPoint y: 343, endPoint x: 320, endPoint y: 343, distance: 47.8
click at [320, 343] on span "SCTASK0834184 5873572419 DO NOT DELETE THIS NUMBER - BEING REASSIGNED to [PERSO…" at bounding box center [645, 357] width 815 height 36
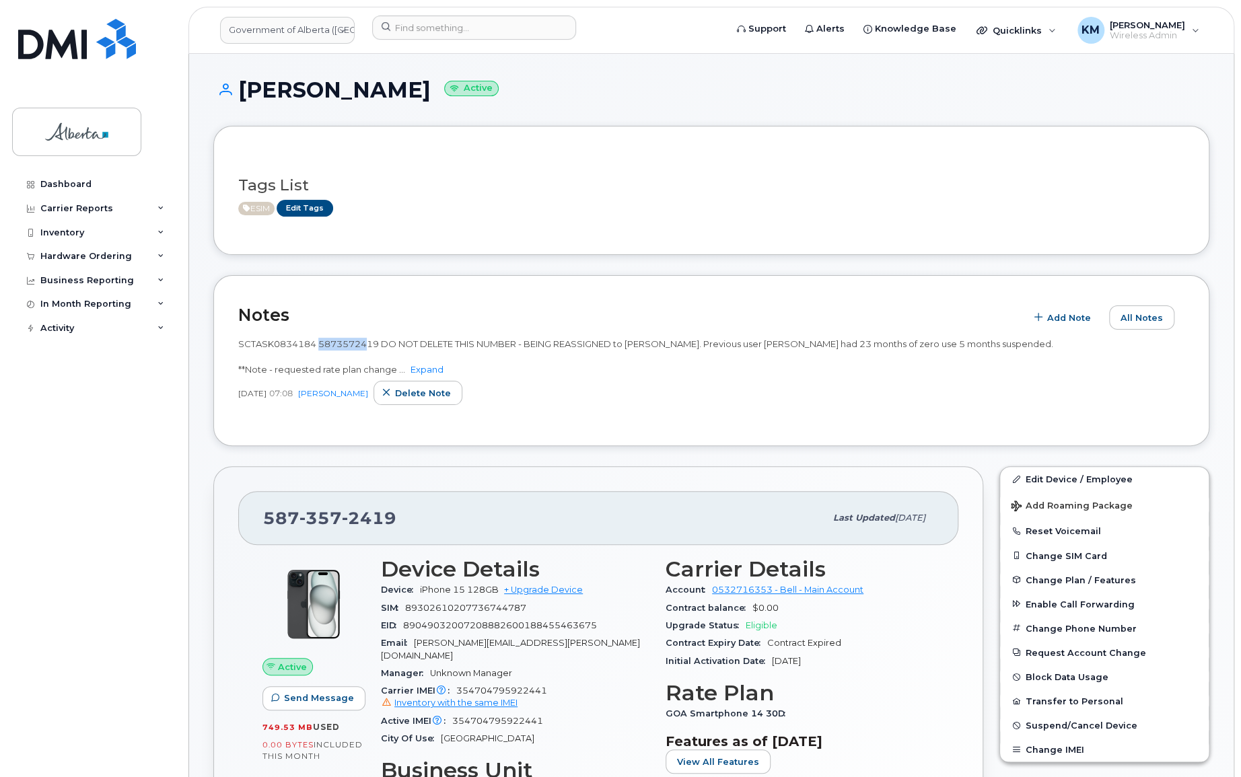
copy span "58735724"
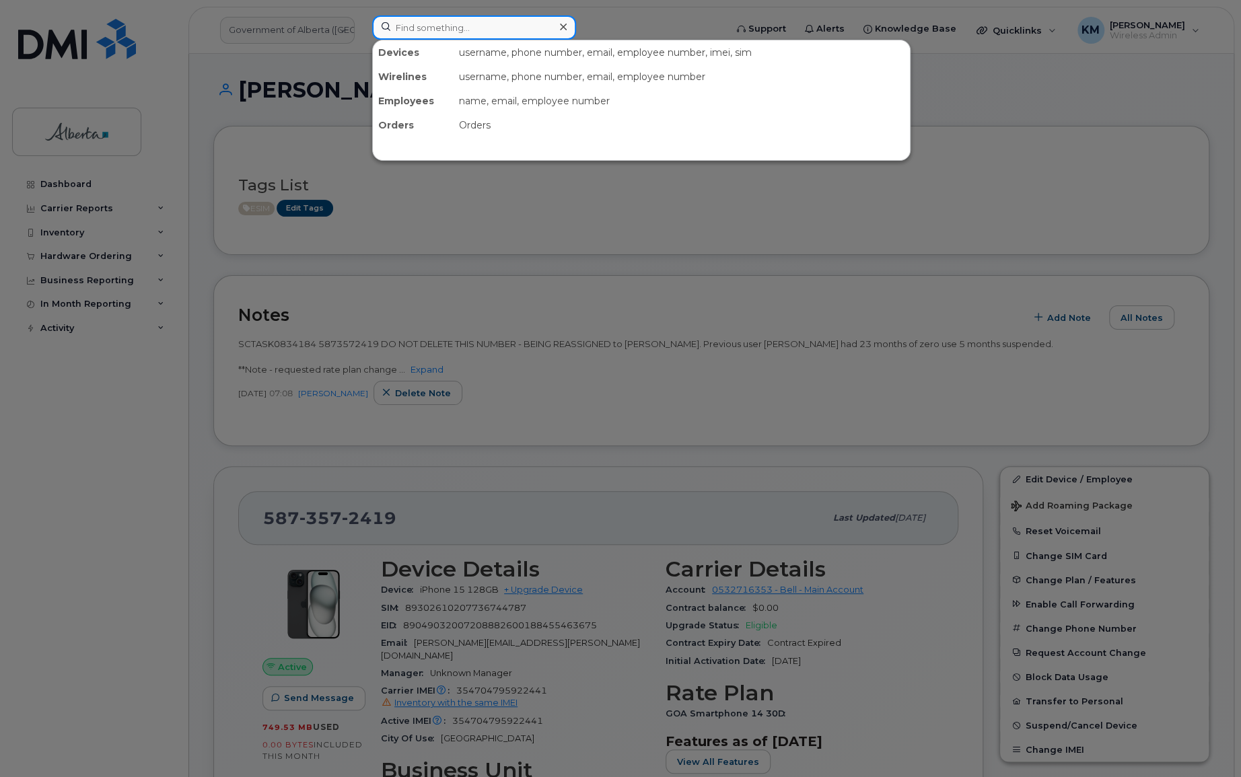
click at [428, 30] on input at bounding box center [474, 27] width 204 height 24
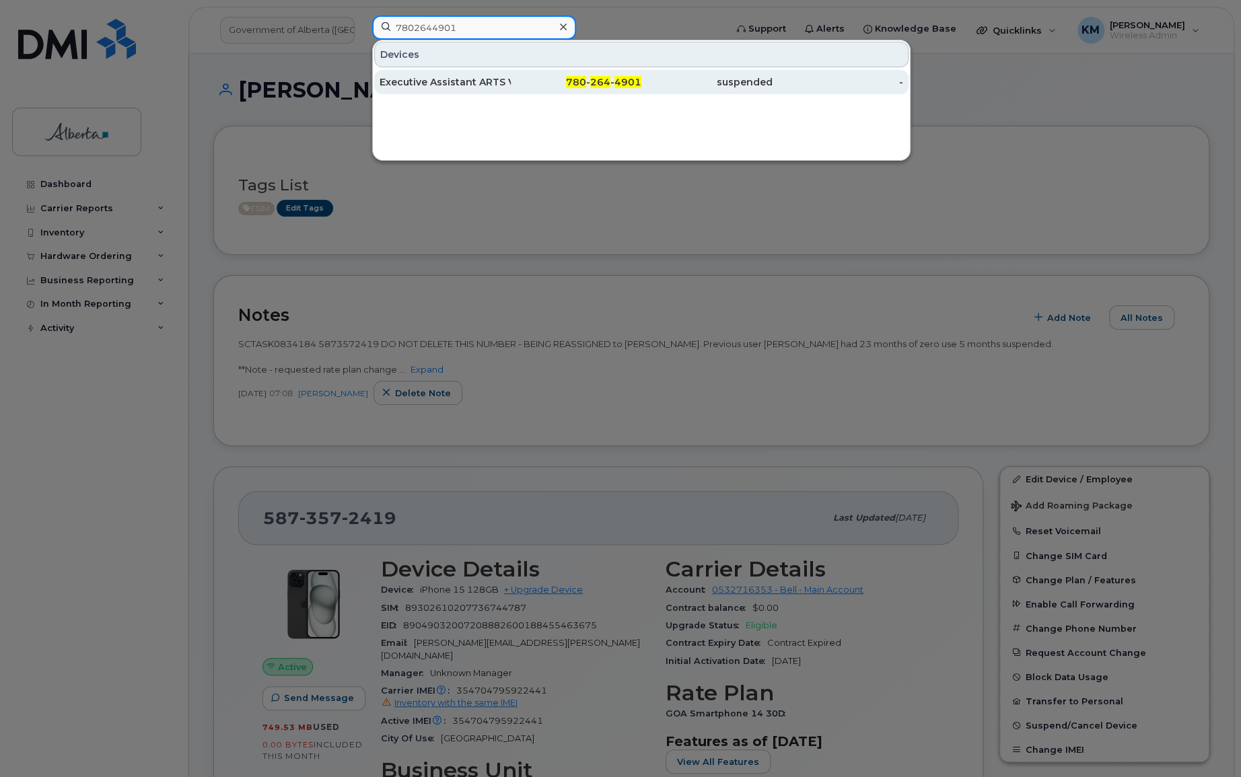
type input "7802644901"
click at [427, 91] on div "Executive Assistant ARTS Vacant" at bounding box center [445, 82] width 131 height 24
